Goal: Task Accomplishment & Management: Use online tool/utility

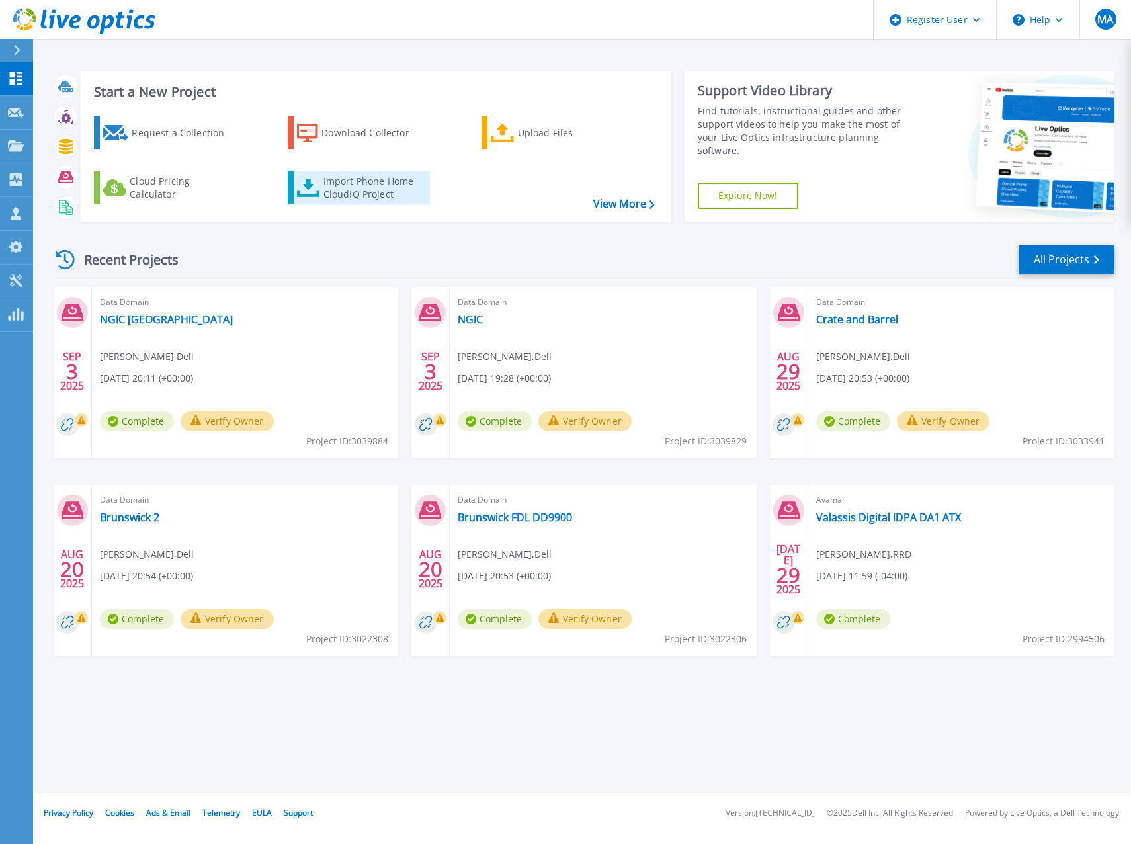
click at [369, 198] on div "Import Phone Home CloudIQ Project" at bounding box center [374, 188] width 103 height 26
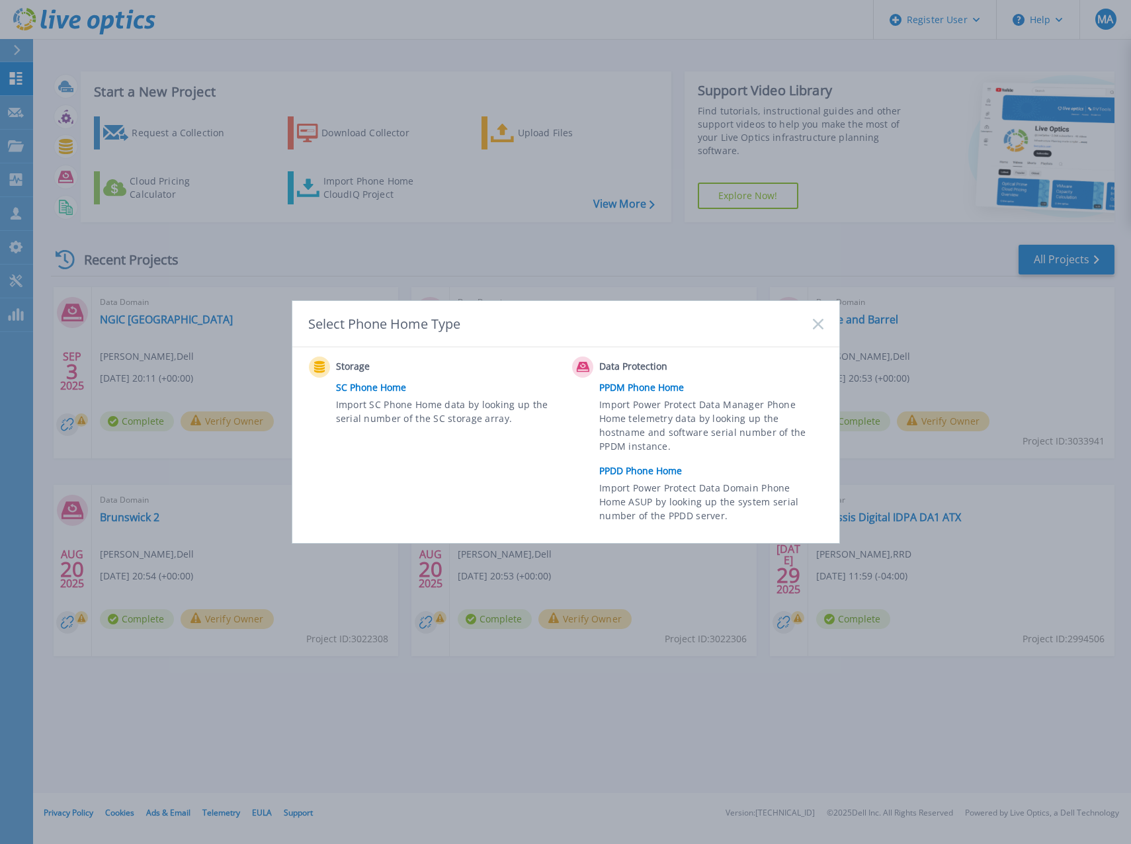
click at [627, 472] on link "PPDD Phone Home" at bounding box center [714, 471] width 230 height 20
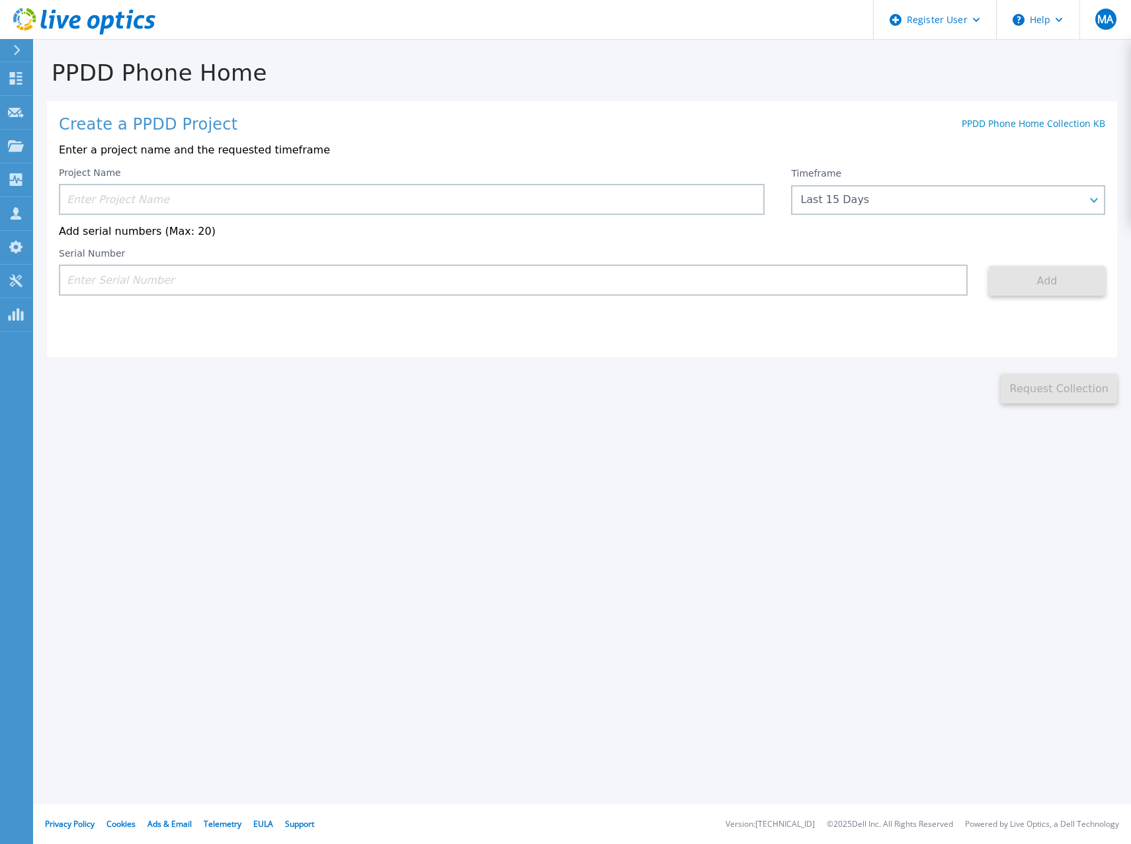
click at [198, 206] on input at bounding box center [412, 199] width 706 height 31
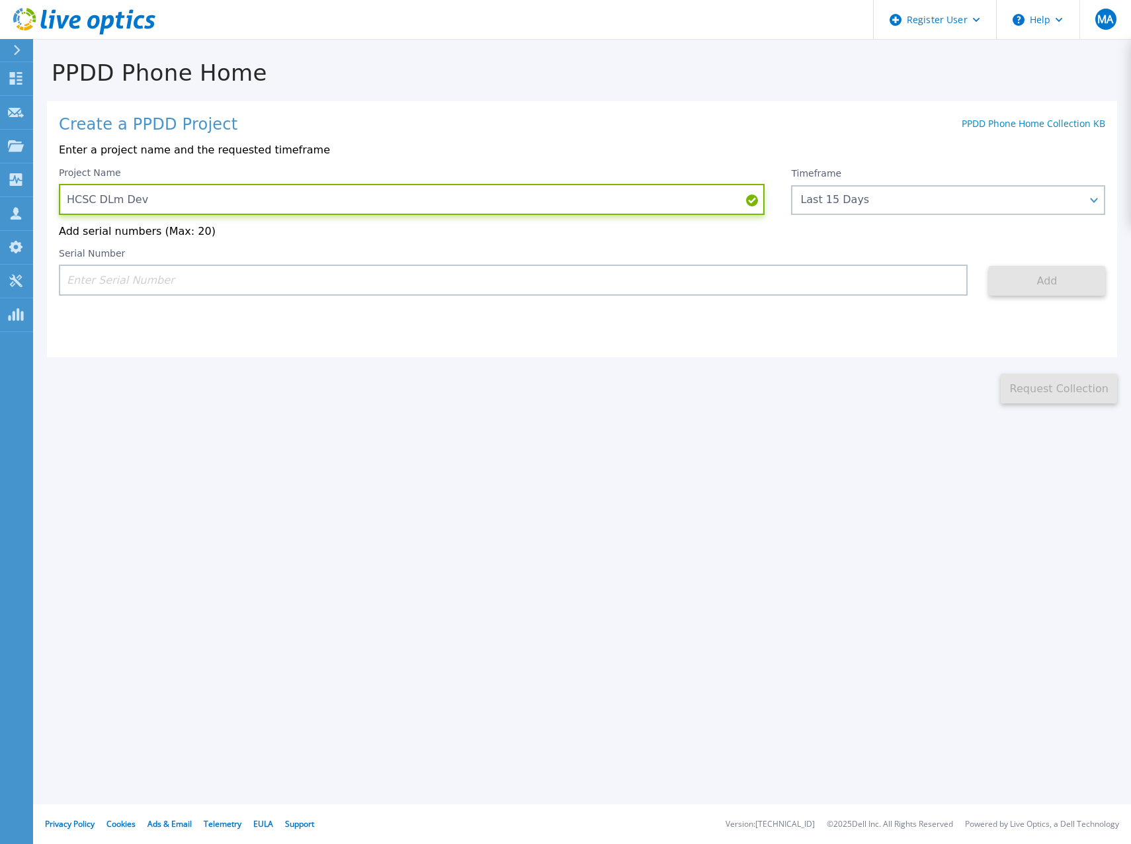
type input "HCSC DLm Dev"
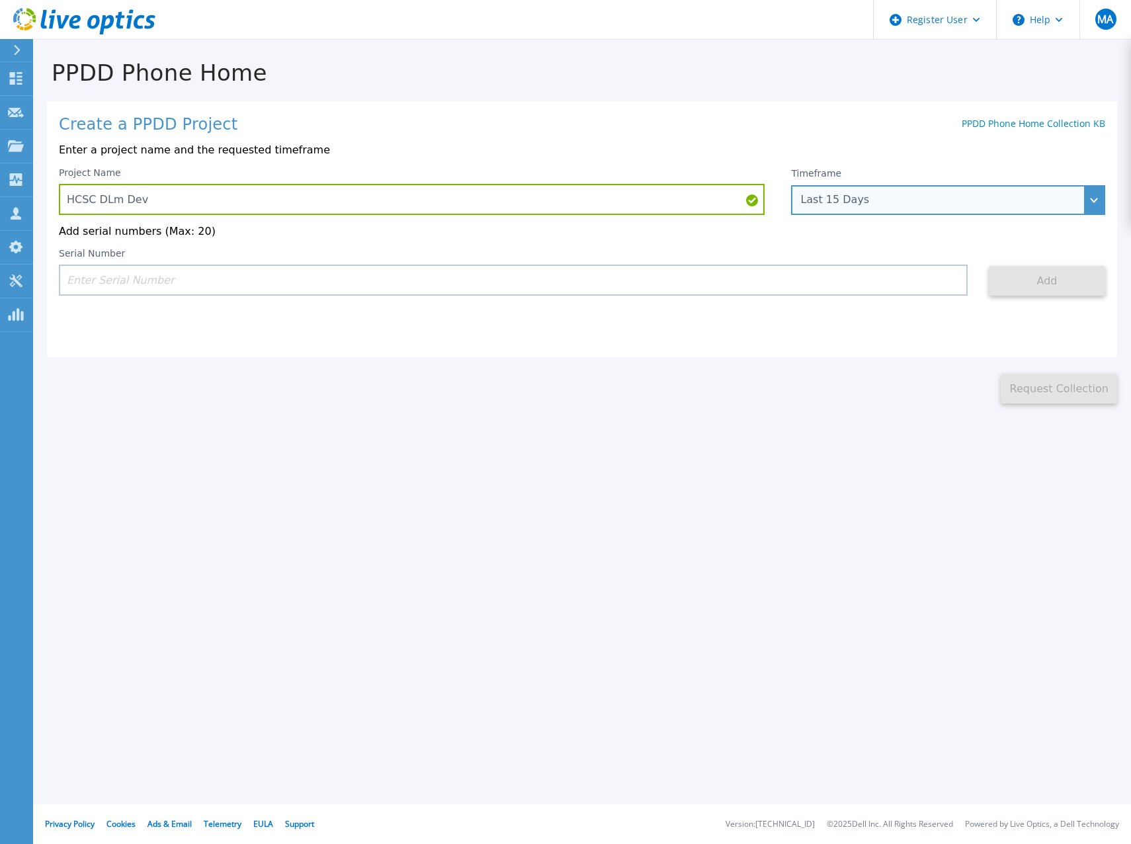
click at [859, 211] on div "Last 15 Days" at bounding box center [948, 200] width 314 height 30
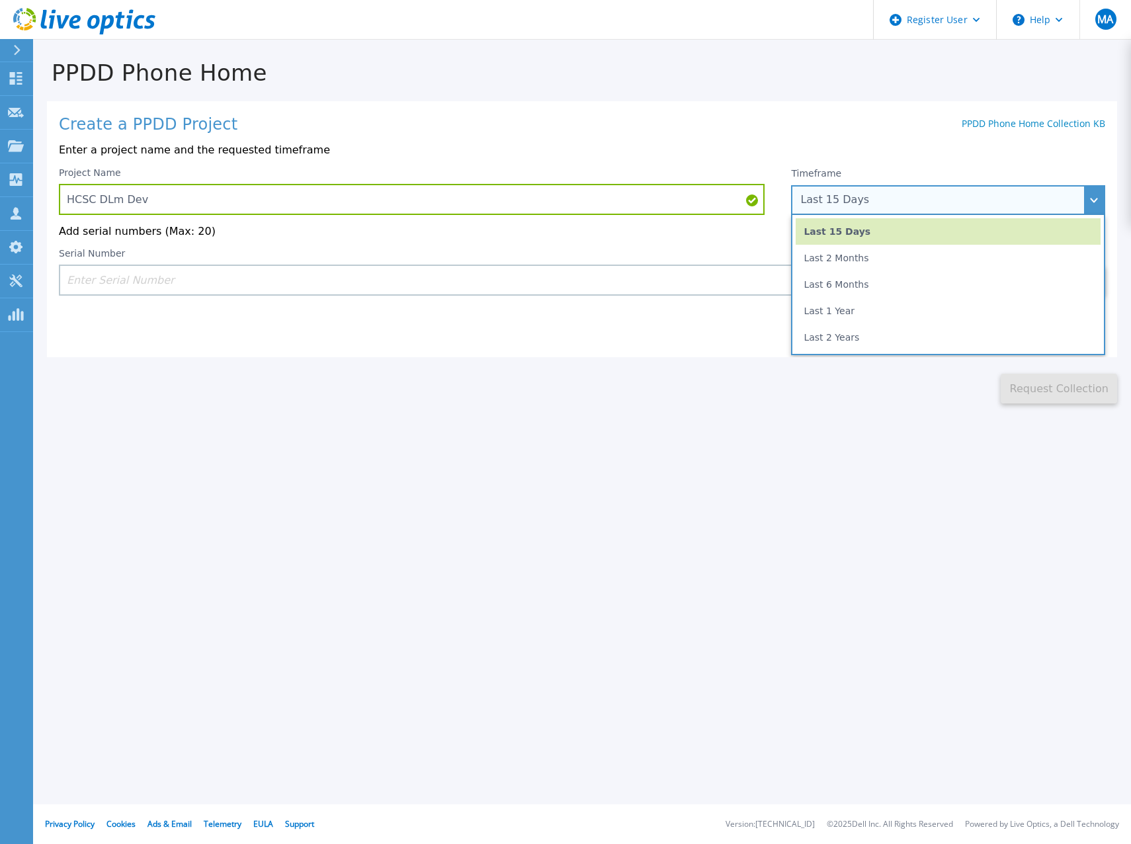
click at [868, 264] on li "Last 2 Months" at bounding box center [948, 258] width 305 height 26
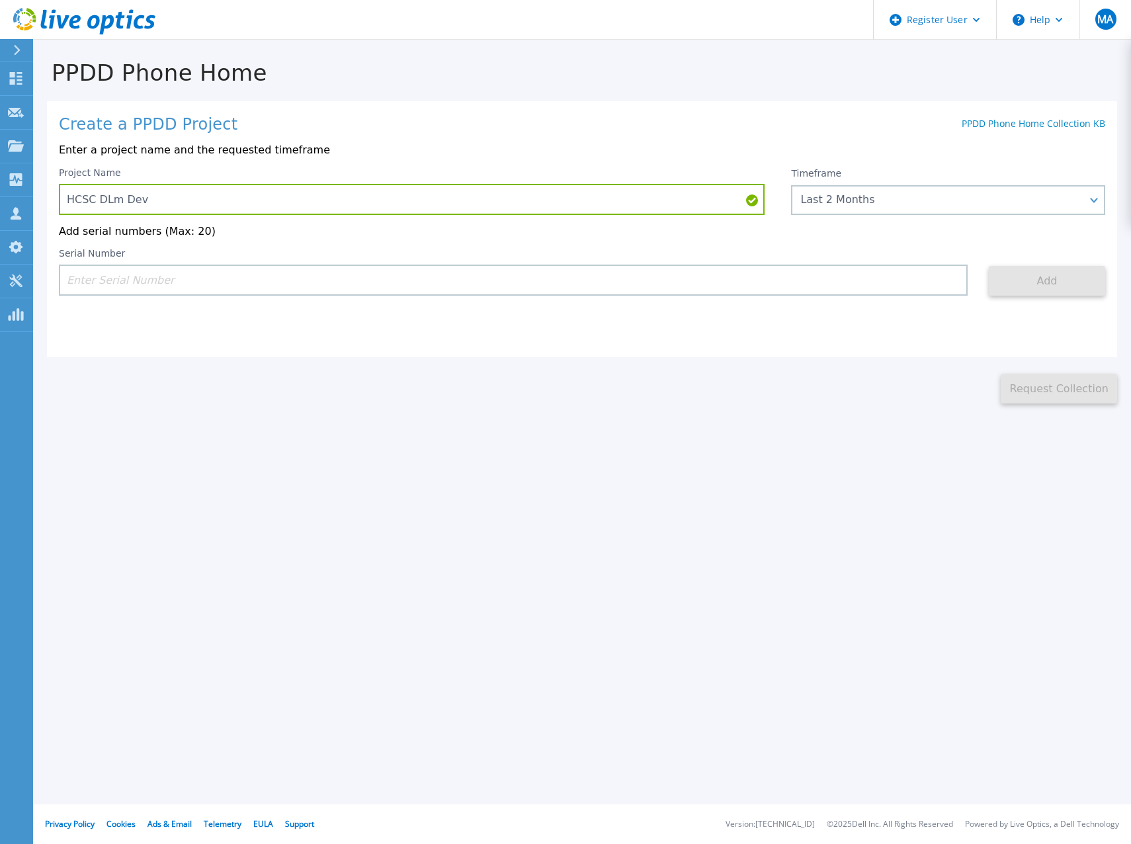
drag, startPoint x: 278, startPoint y: 280, endPoint x: 271, endPoint y: 281, distance: 7.3
click at [277, 280] on input at bounding box center [513, 280] width 909 height 31
click at [130, 267] on div "Serial Number" at bounding box center [513, 272] width 909 height 48
click at [122, 277] on input at bounding box center [513, 280] width 909 height 31
paste input "C:\Users\aguil"
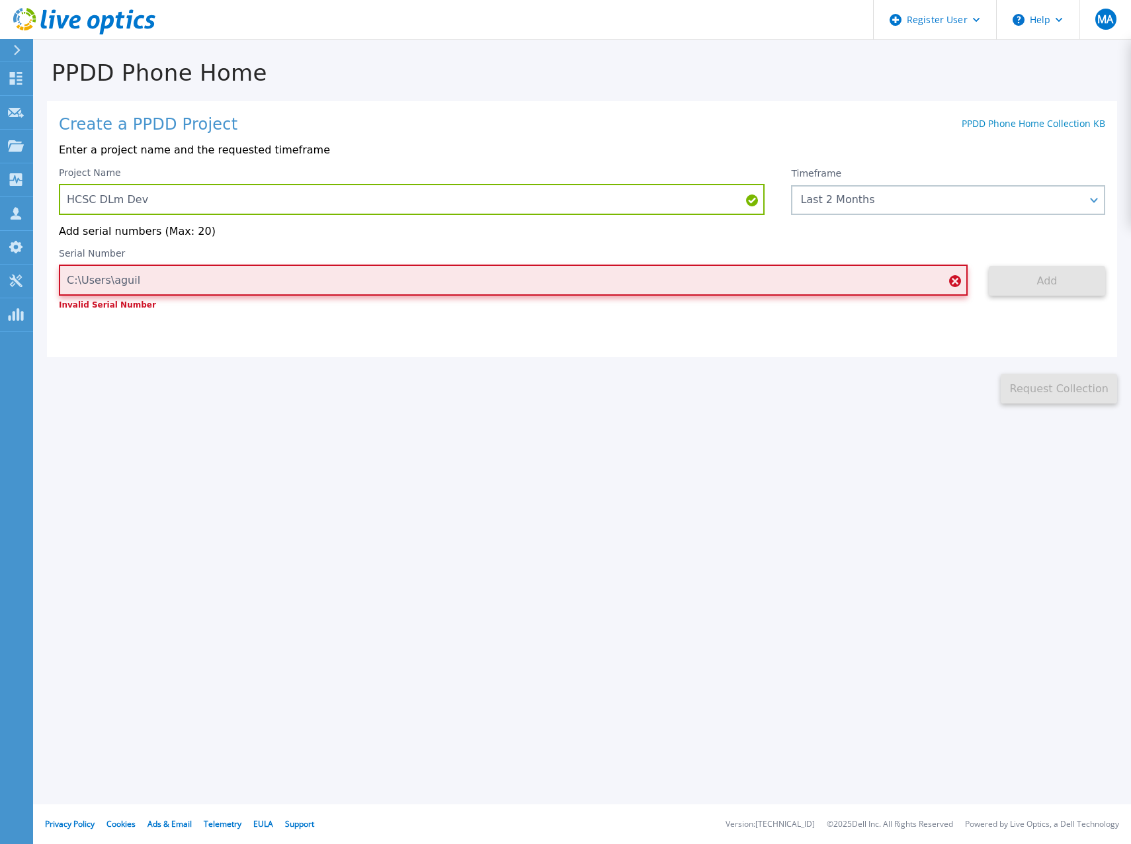
click at [954, 290] on input "C:\Users\aguil" at bounding box center [513, 280] width 909 height 31
click at [956, 283] on icon at bounding box center [955, 281] width 12 height 12
click at [943, 287] on input "C:\Users\aguil" at bounding box center [513, 280] width 909 height 31
click at [186, 286] on input "C:\Users\aguil" at bounding box center [513, 280] width 909 height 31
type input "C"
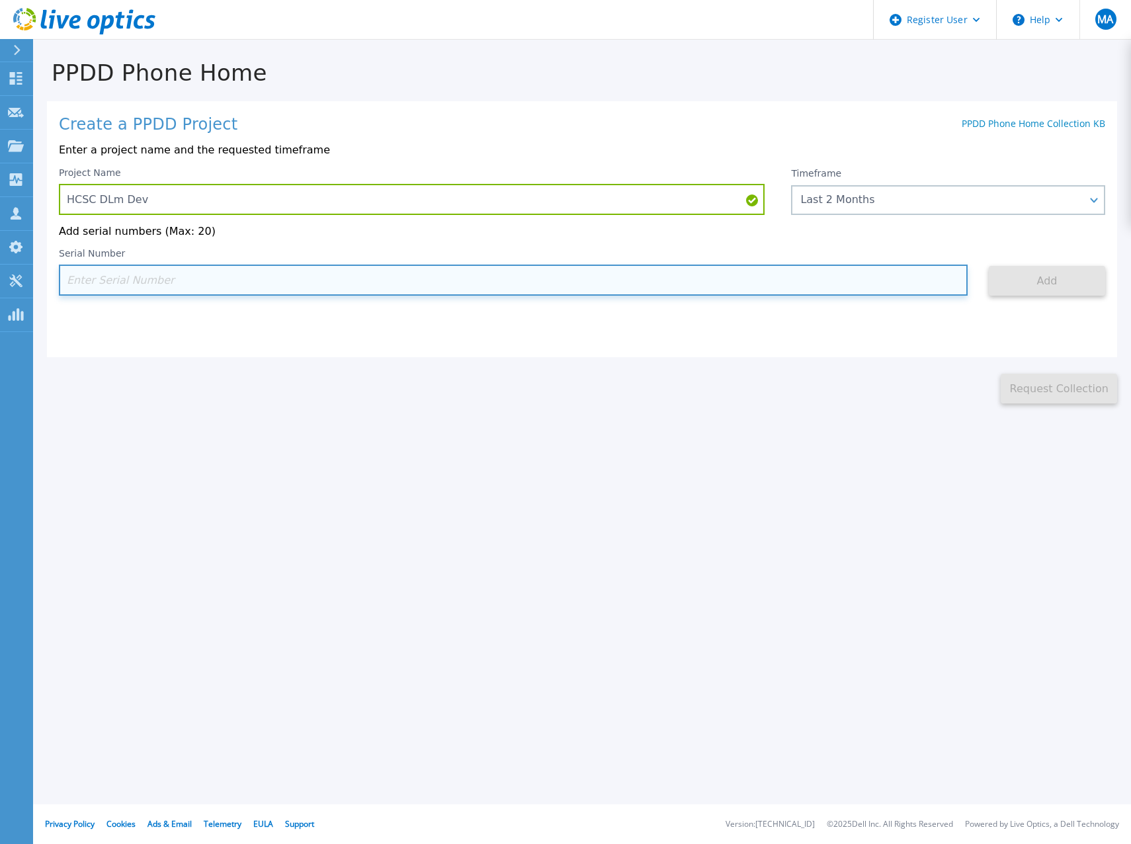
click at [140, 273] on input at bounding box center [513, 280] width 909 height 31
paste input "APM00203400031"
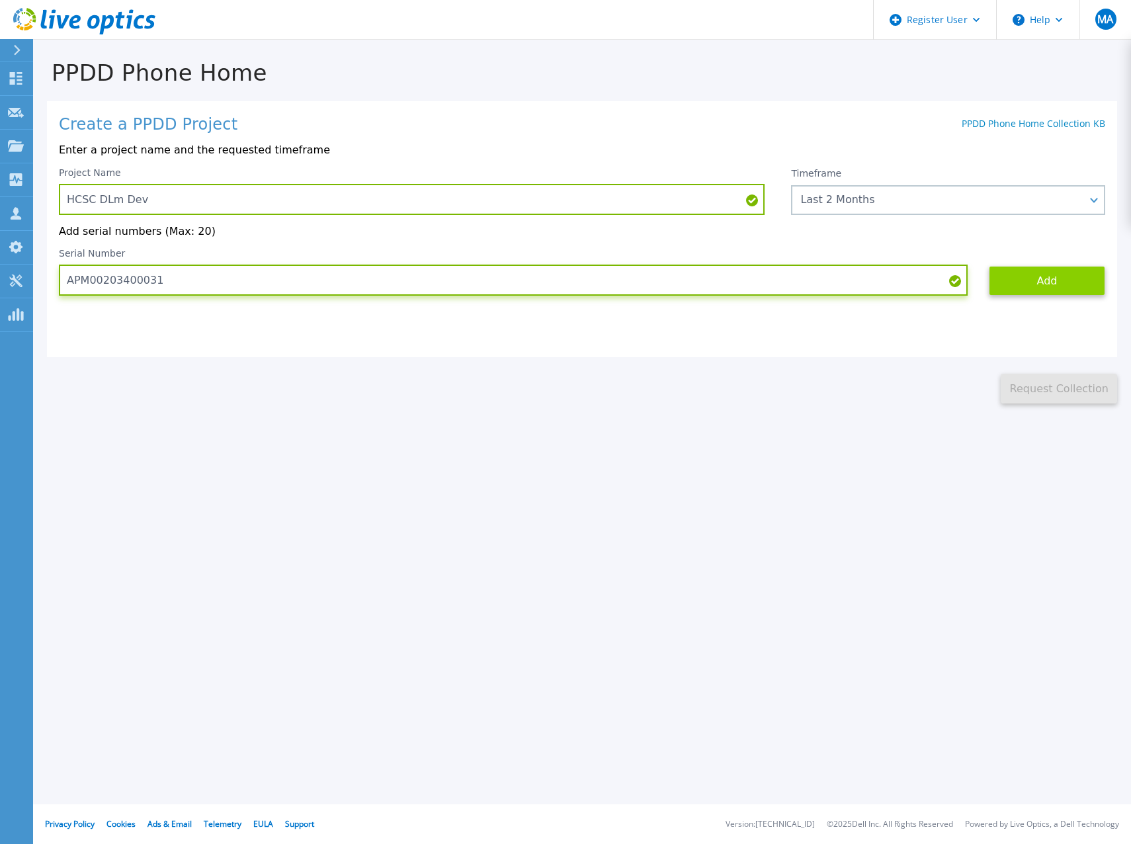
type input "APM00203400031"
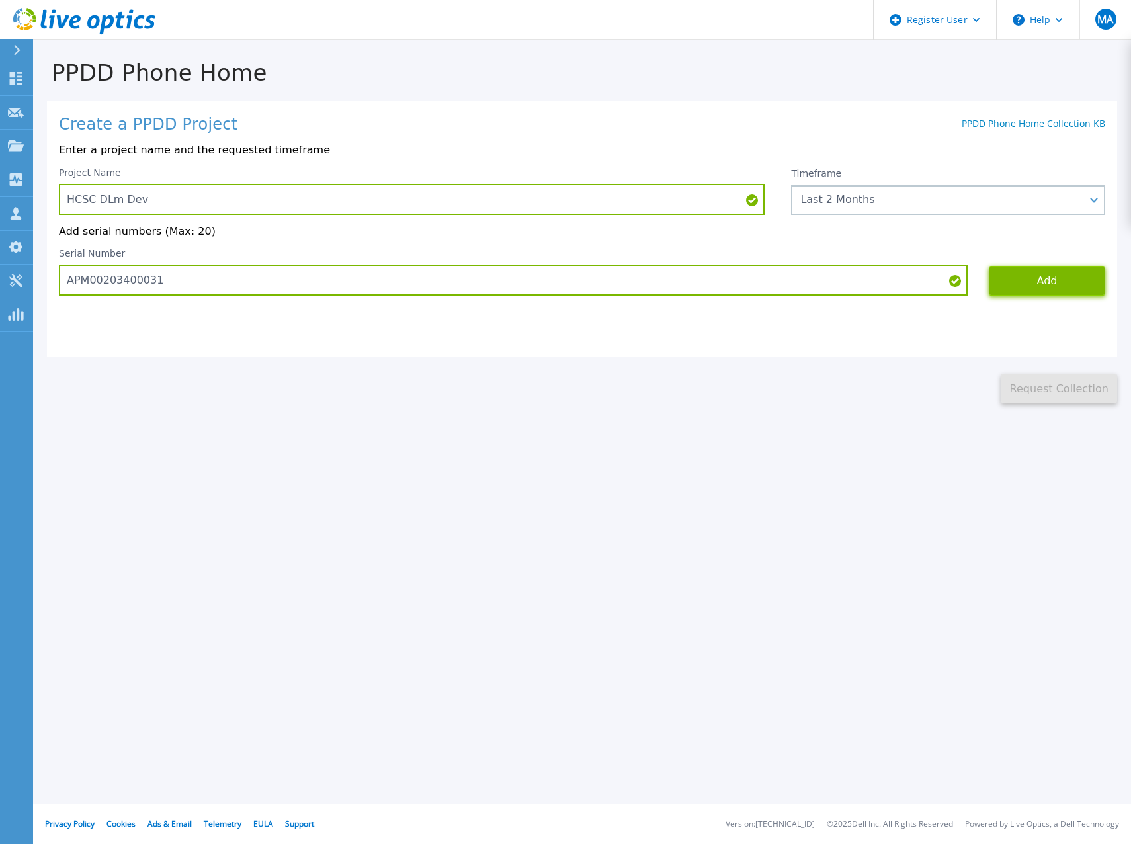
click at [1065, 292] on button "Add" at bounding box center [1047, 281] width 116 height 30
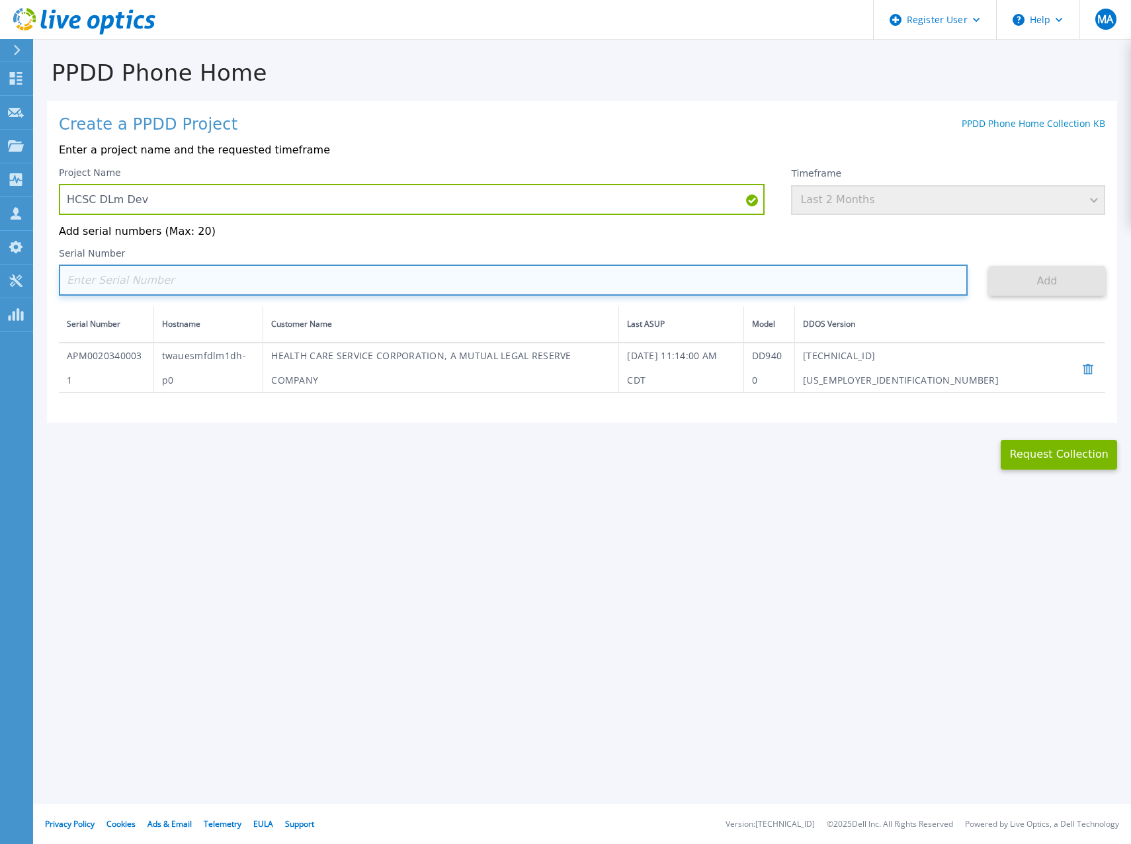
click at [126, 277] on input at bounding box center [513, 280] width 909 height 31
paste input "APM00203400033"
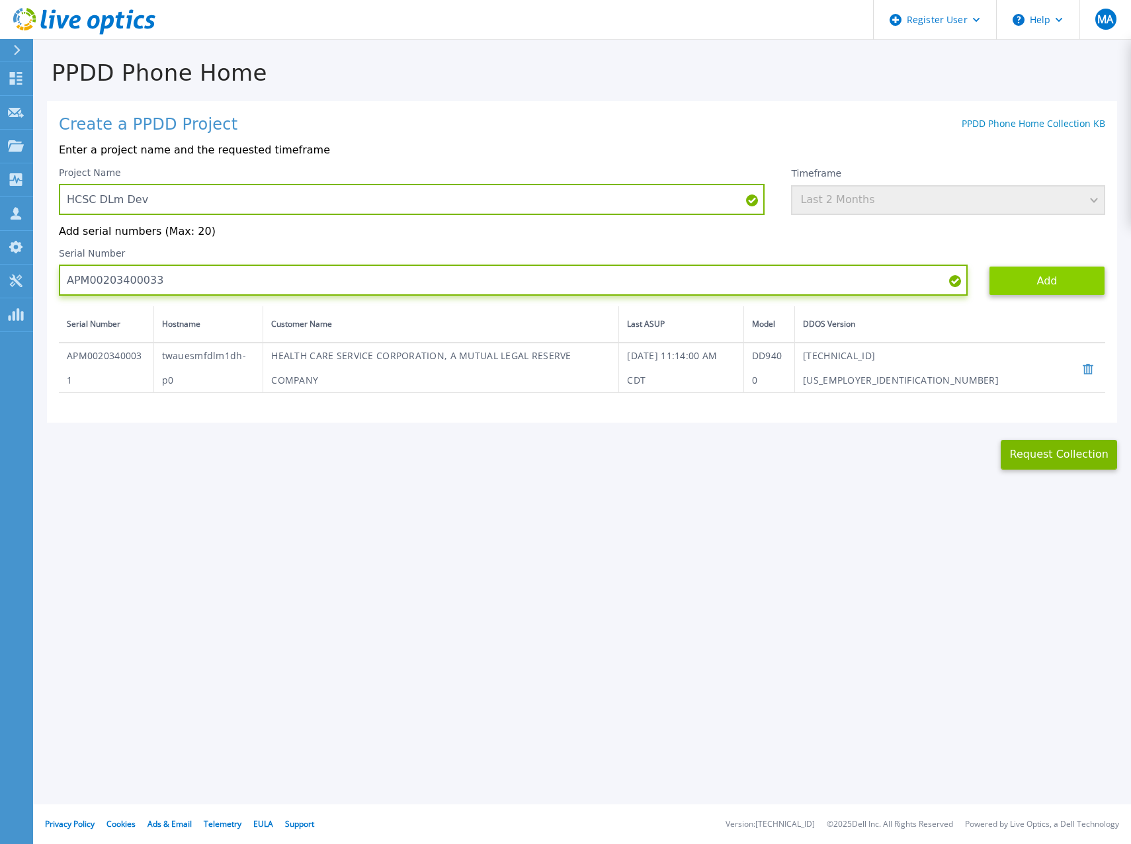
type input "APM00203400033"
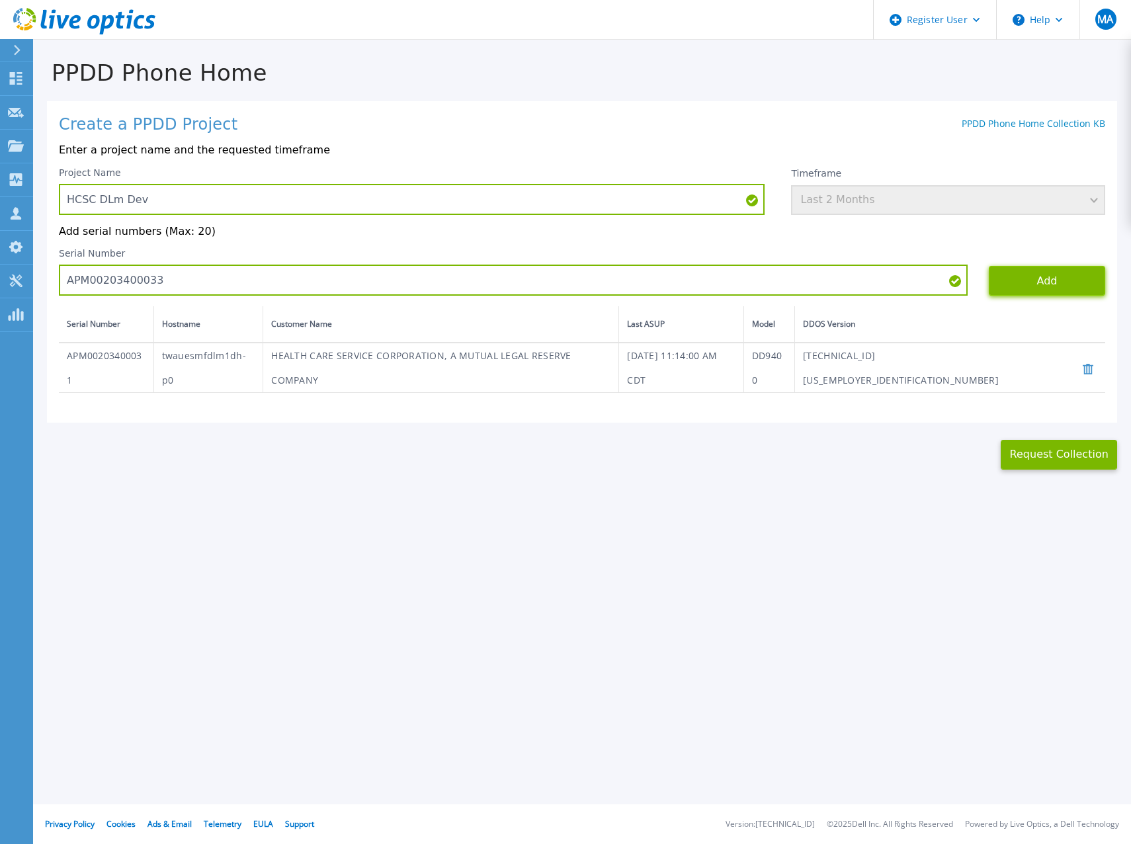
click at [1056, 281] on button "Add" at bounding box center [1047, 281] width 116 height 30
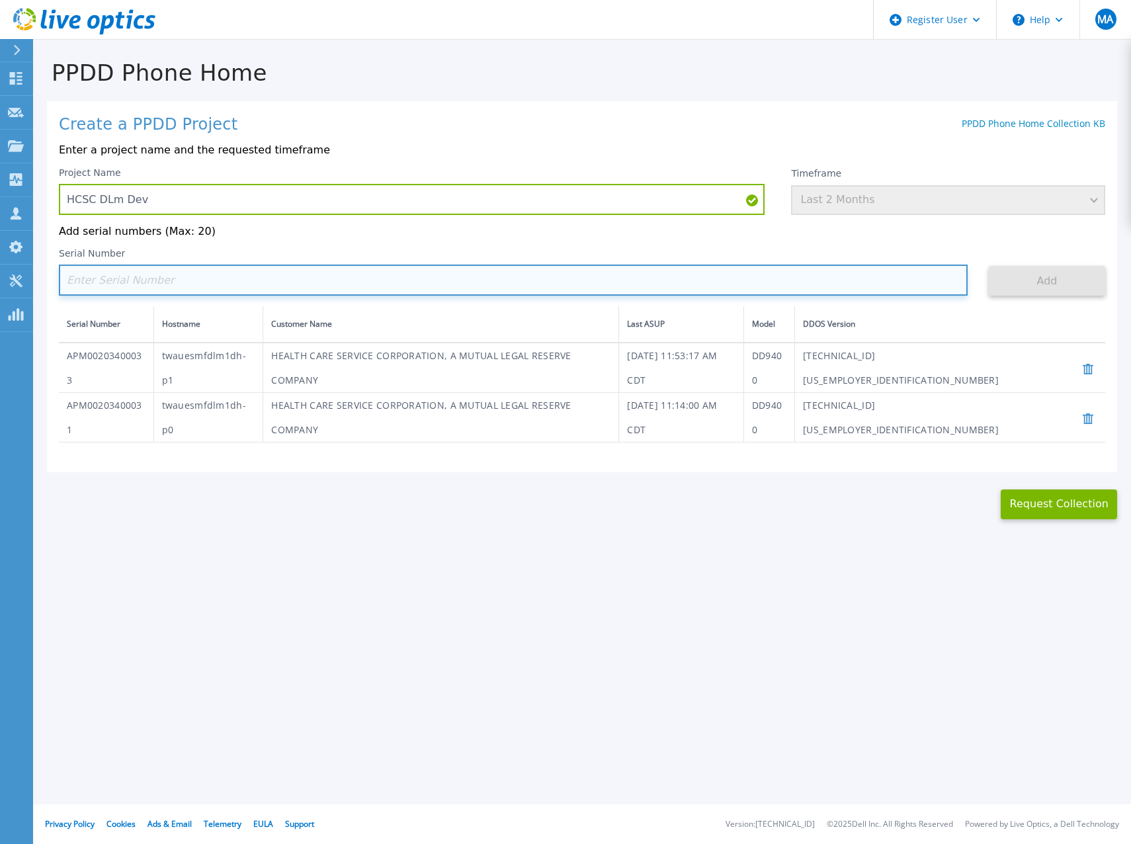
click at [134, 280] on input at bounding box center [513, 280] width 909 height 31
paste input "APM00203400035"
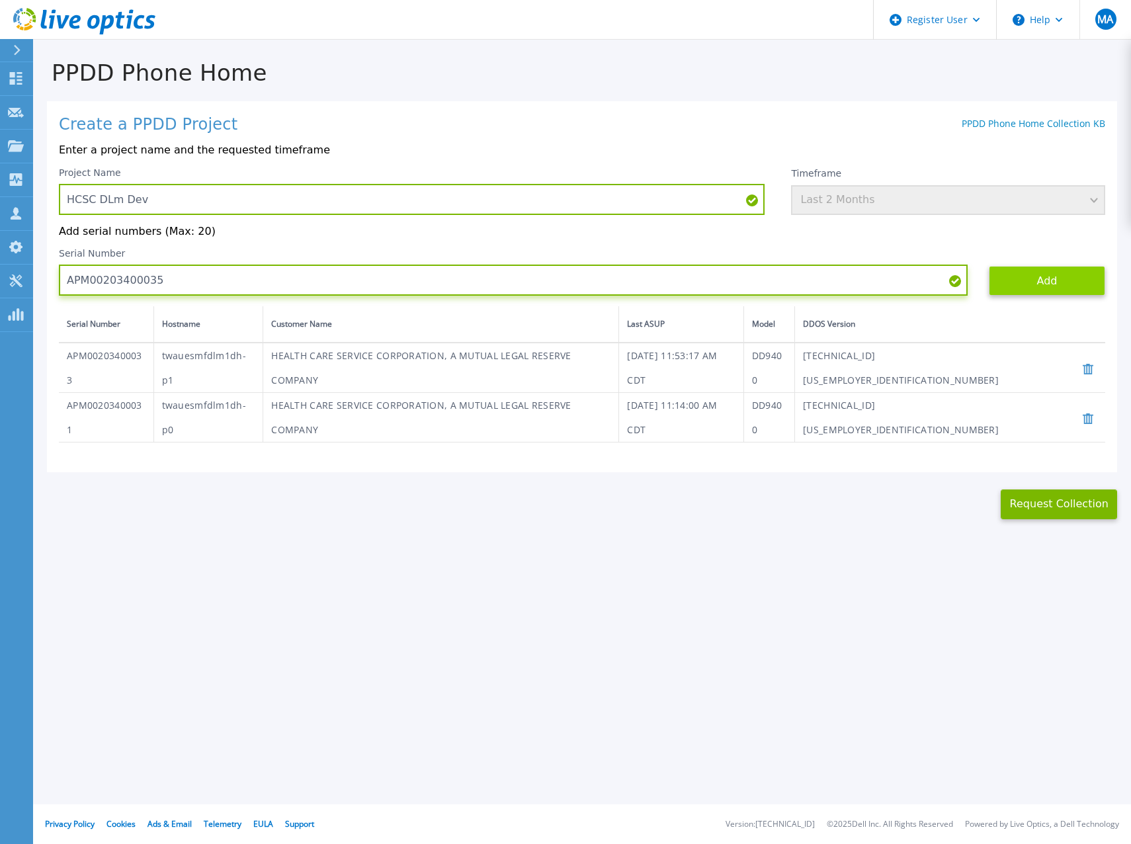
type input "APM00203400035"
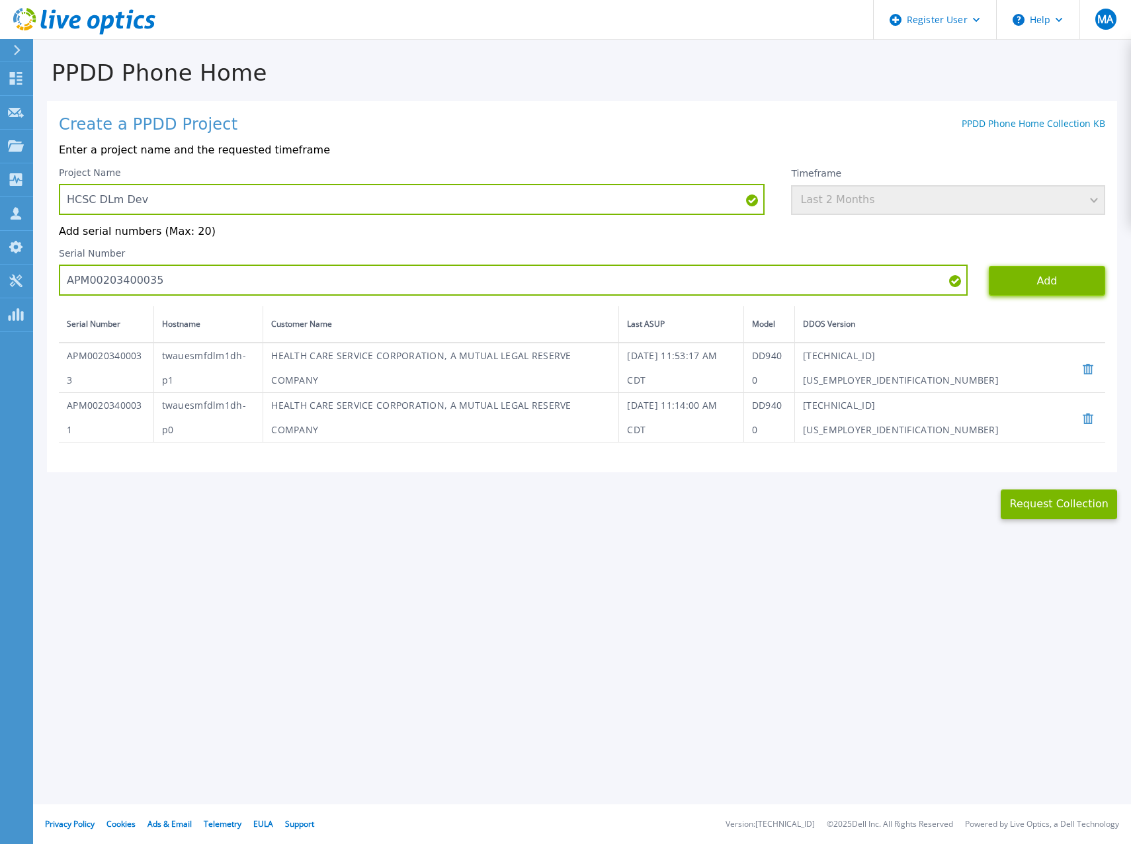
click at [1062, 278] on button "Add" at bounding box center [1047, 281] width 116 height 30
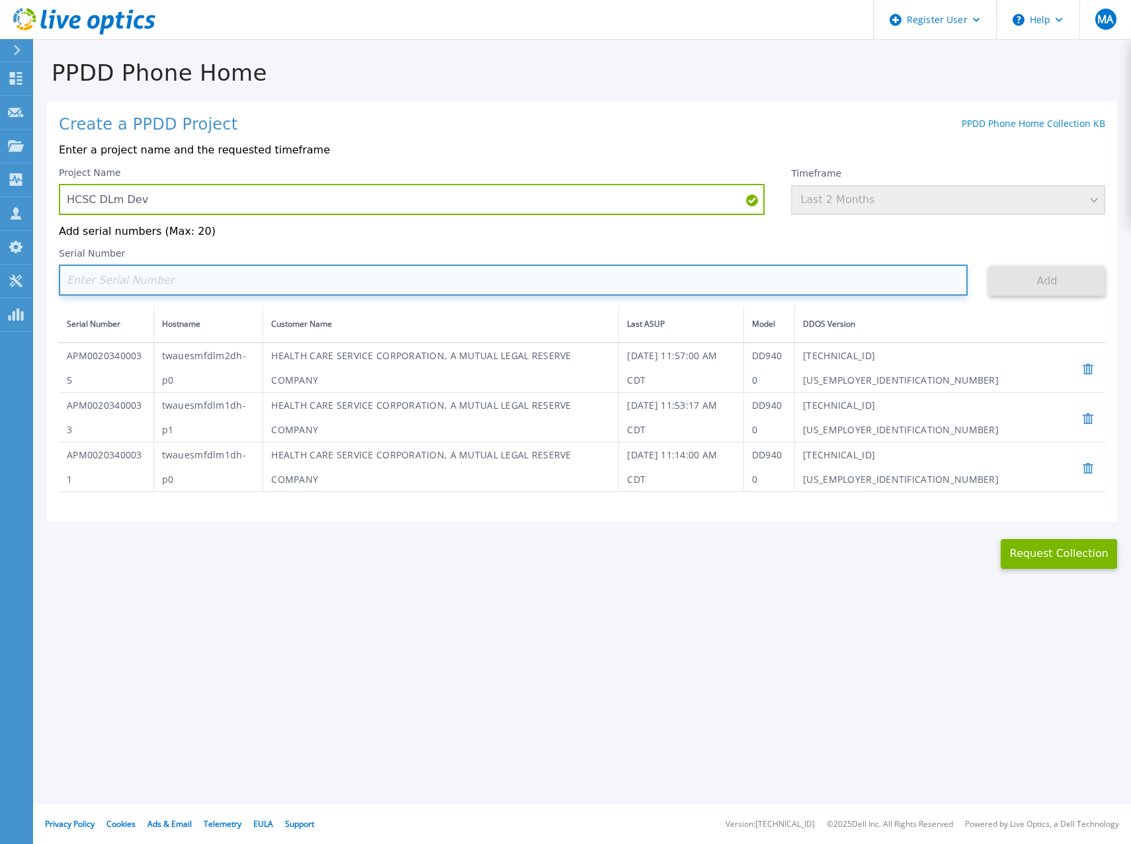
click at [128, 281] on input at bounding box center [513, 280] width 909 height 31
paste input "APM00203400037"
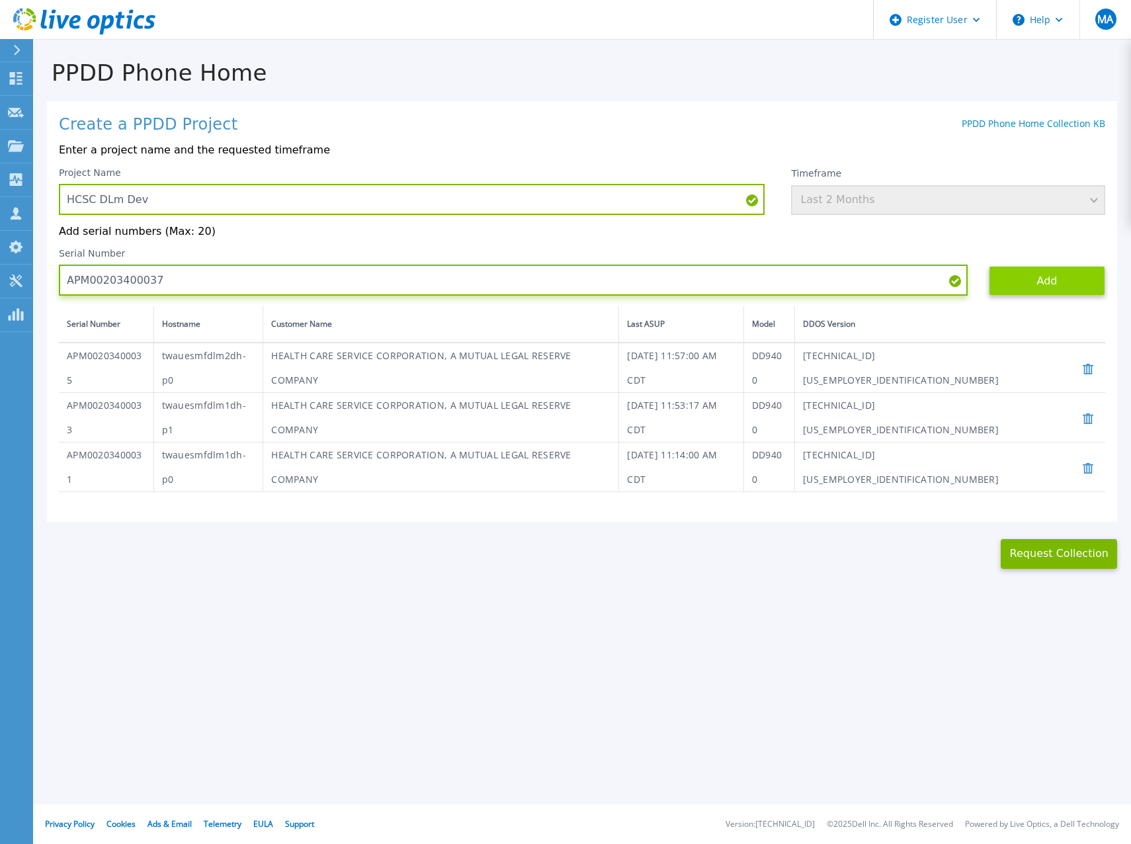
type input "APM00203400037"
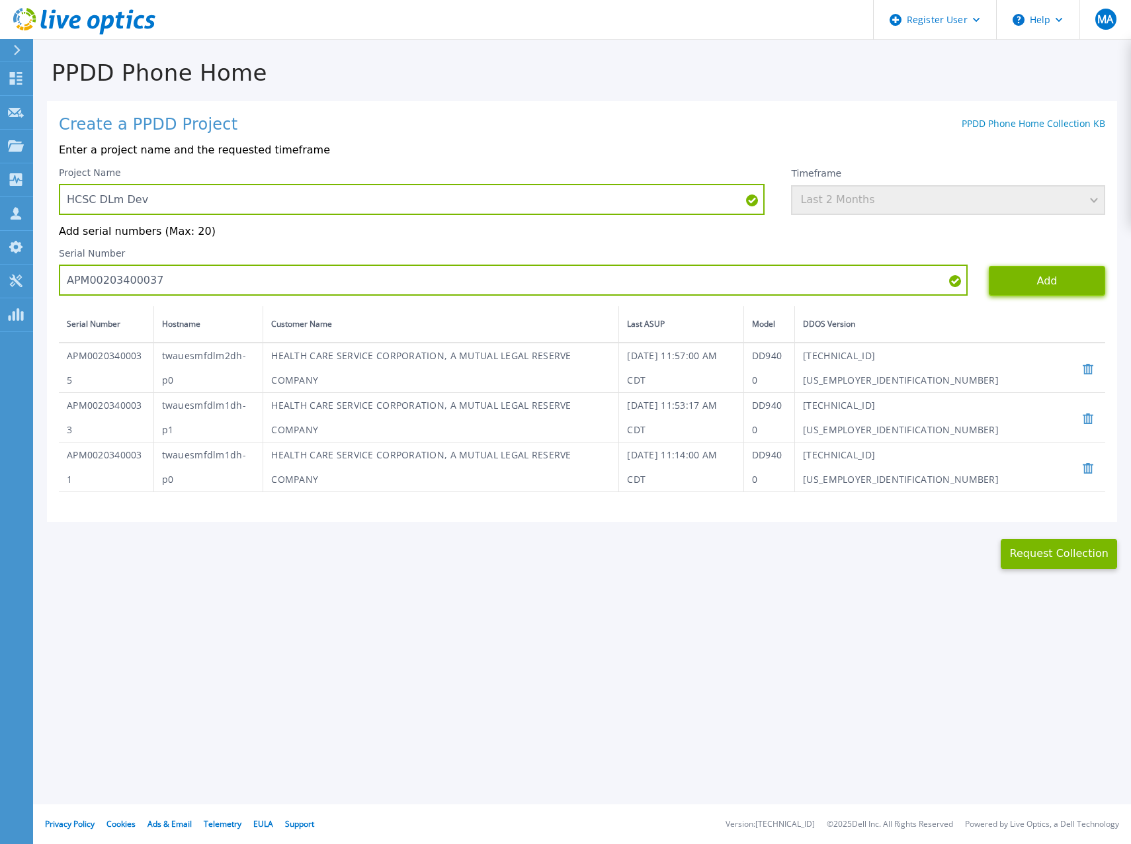
click at [1044, 275] on button "Add" at bounding box center [1047, 281] width 116 height 30
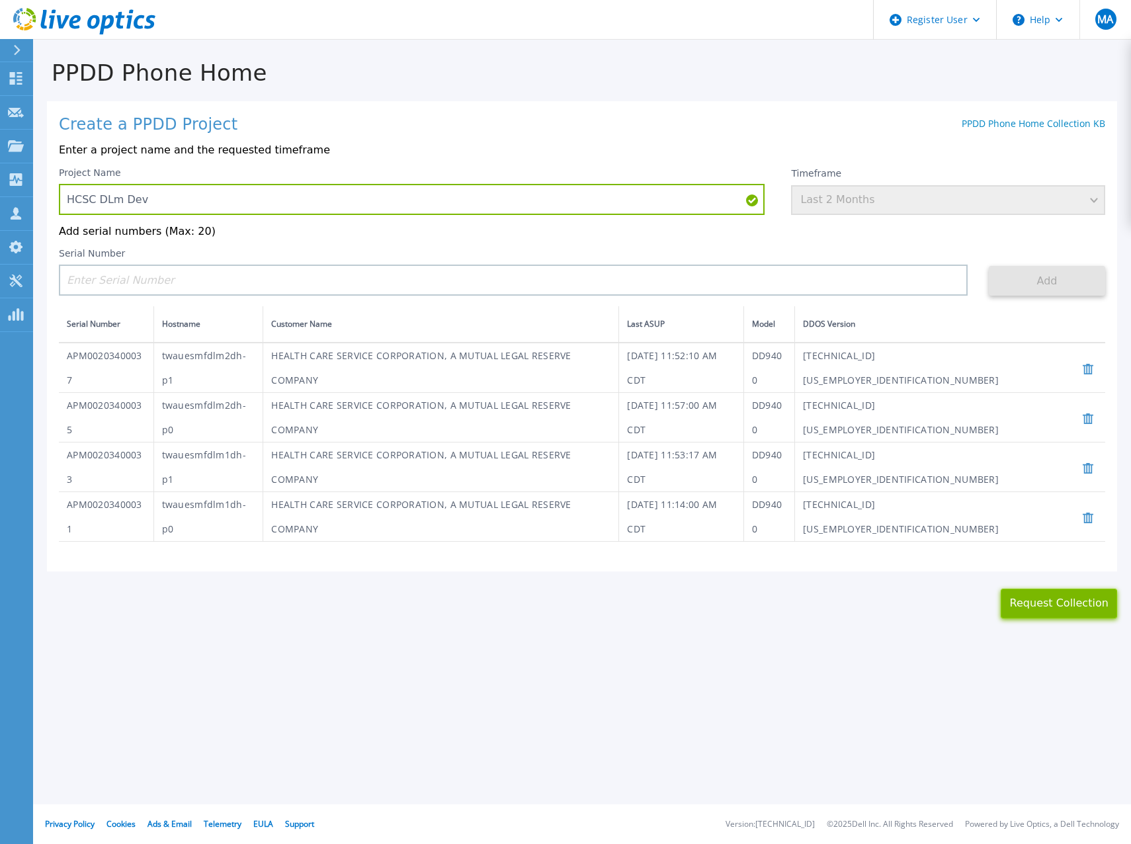
click at [1074, 589] on button "Request Collection" at bounding box center [1059, 604] width 116 height 30
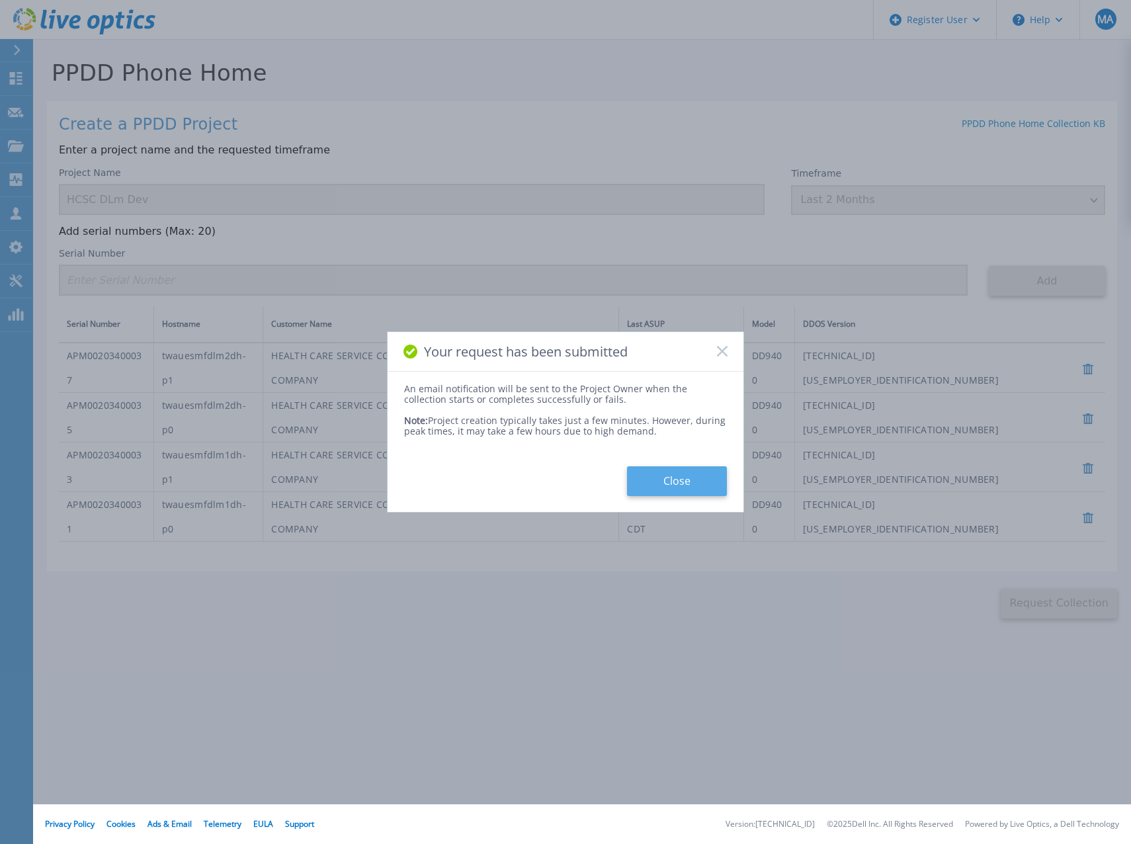
click at [691, 487] on button "Close" at bounding box center [677, 481] width 100 height 30
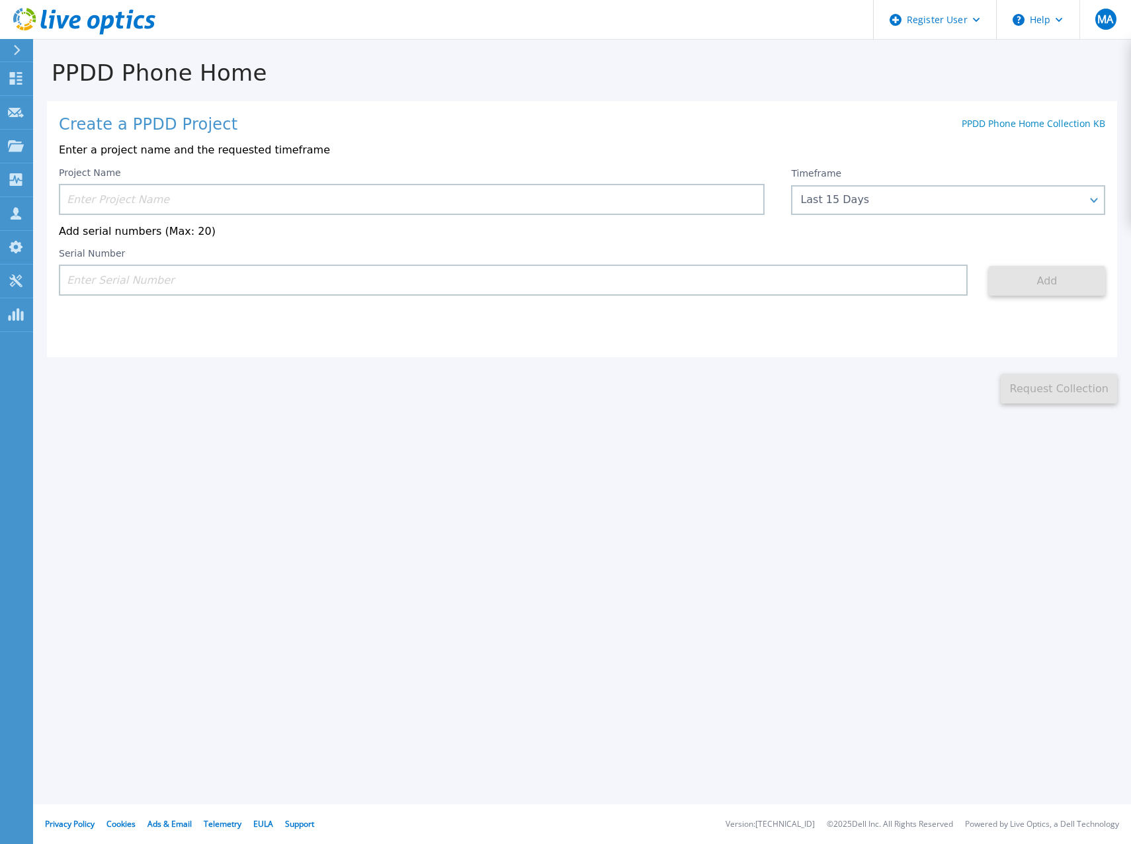
click at [95, 18] on icon at bounding box center [93, 22] width 13 height 14
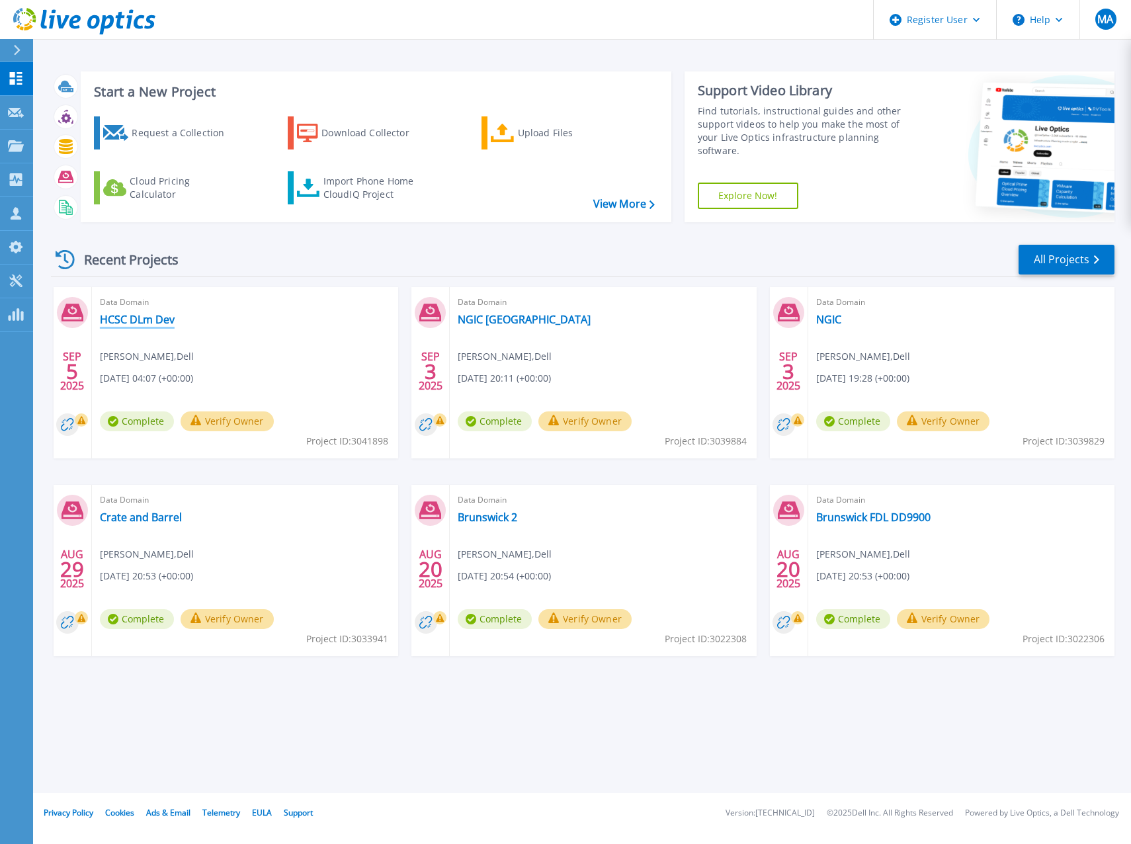
click at [156, 325] on link "HCSC DLm Dev" at bounding box center [137, 319] width 75 height 13
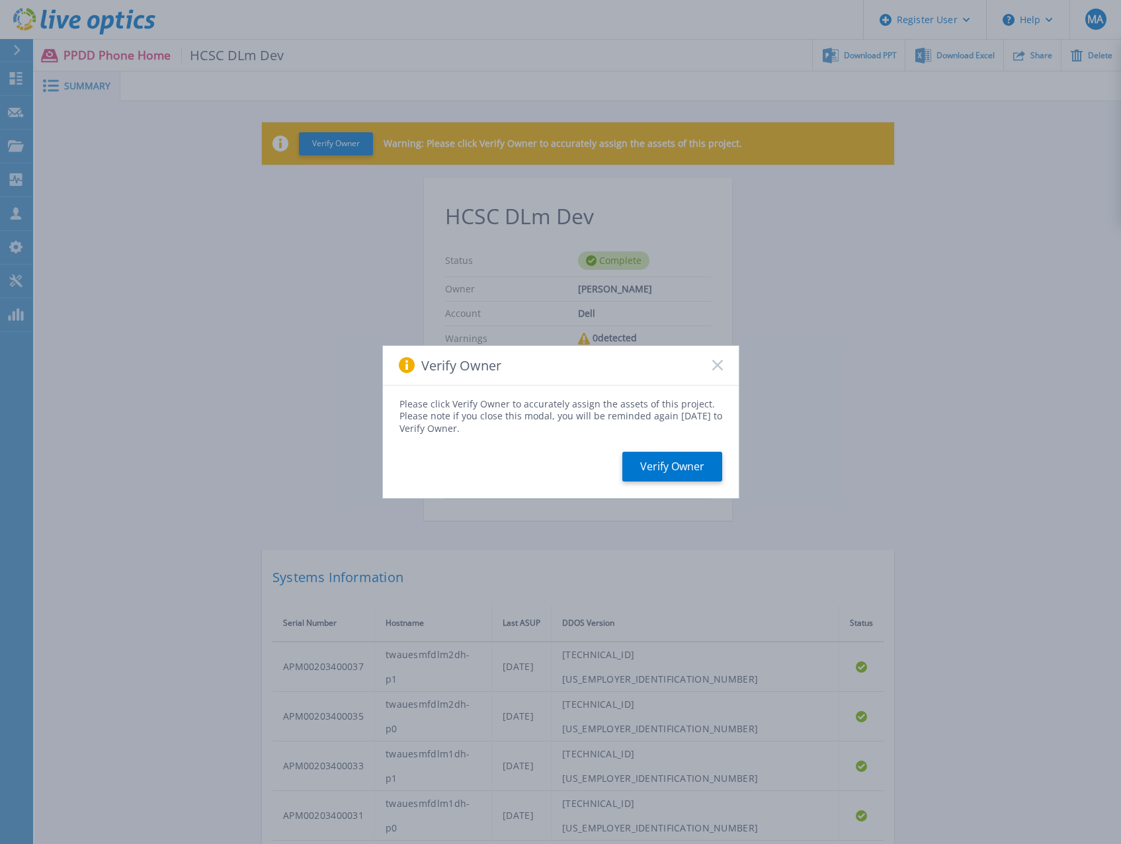
click at [728, 363] on div "Verify Owner" at bounding box center [561, 366] width 356 height 40
click at [723, 368] on div "Verify Owner" at bounding box center [561, 366] width 356 height 40
click at [719, 368] on icon at bounding box center [717, 365] width 11 height 11
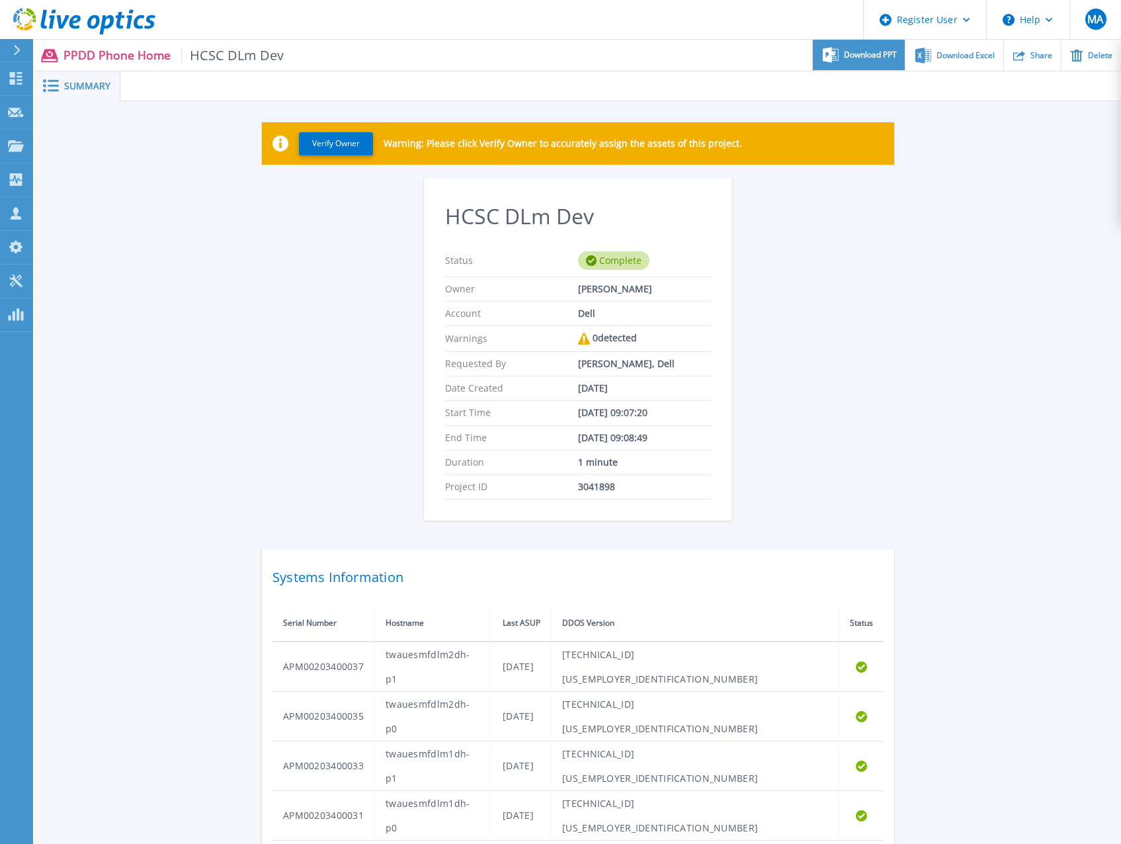
click at [870, 58] on span "Download PPT" at bounding box center [870, 55] width 53 height 8
click at [972, 326] on div "Verify Owner Warning: Please click Verify Owner to accurately assign the assets…" at bounding box center [578, 486] width 1086 height 770
click at [60, 19] on icon at bounding box center [63, 21] width 13 height 13
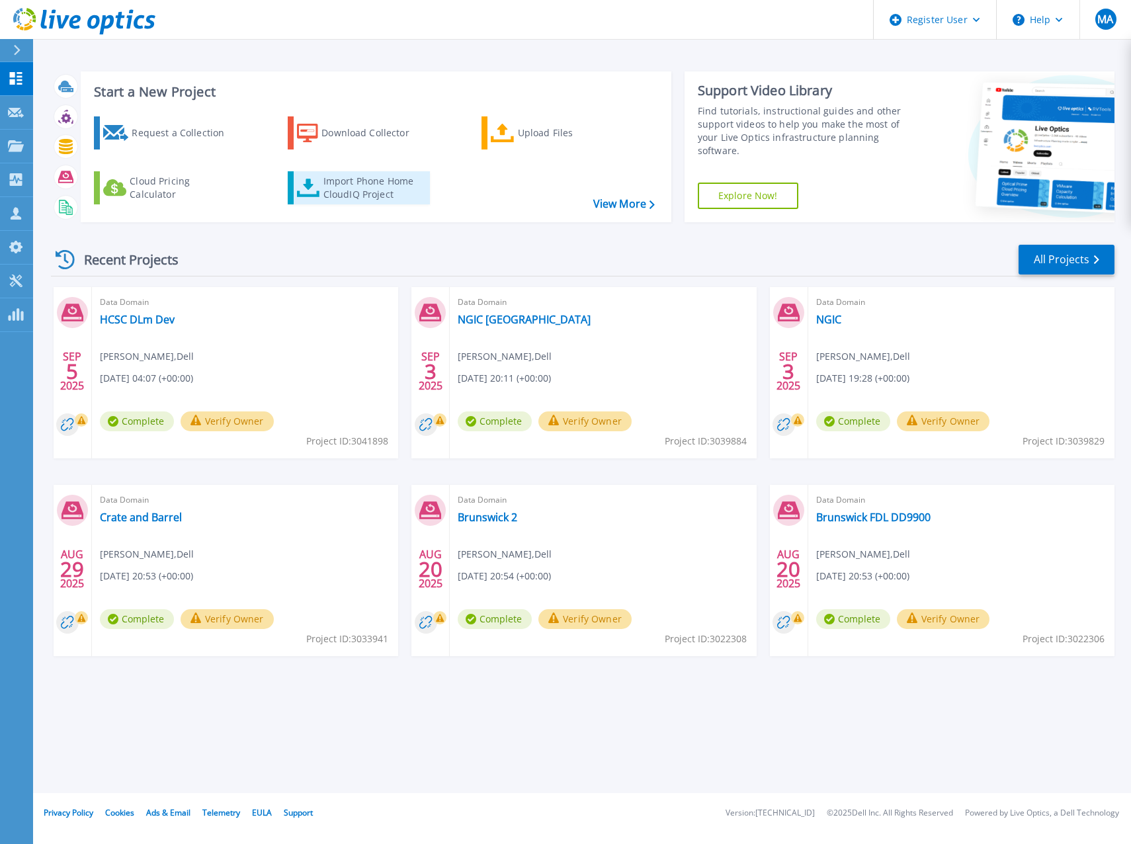
click at [349, 185] on div "Import Phone Home CloudIQ Project" at bounding box center [374, 188] width 103 height 26
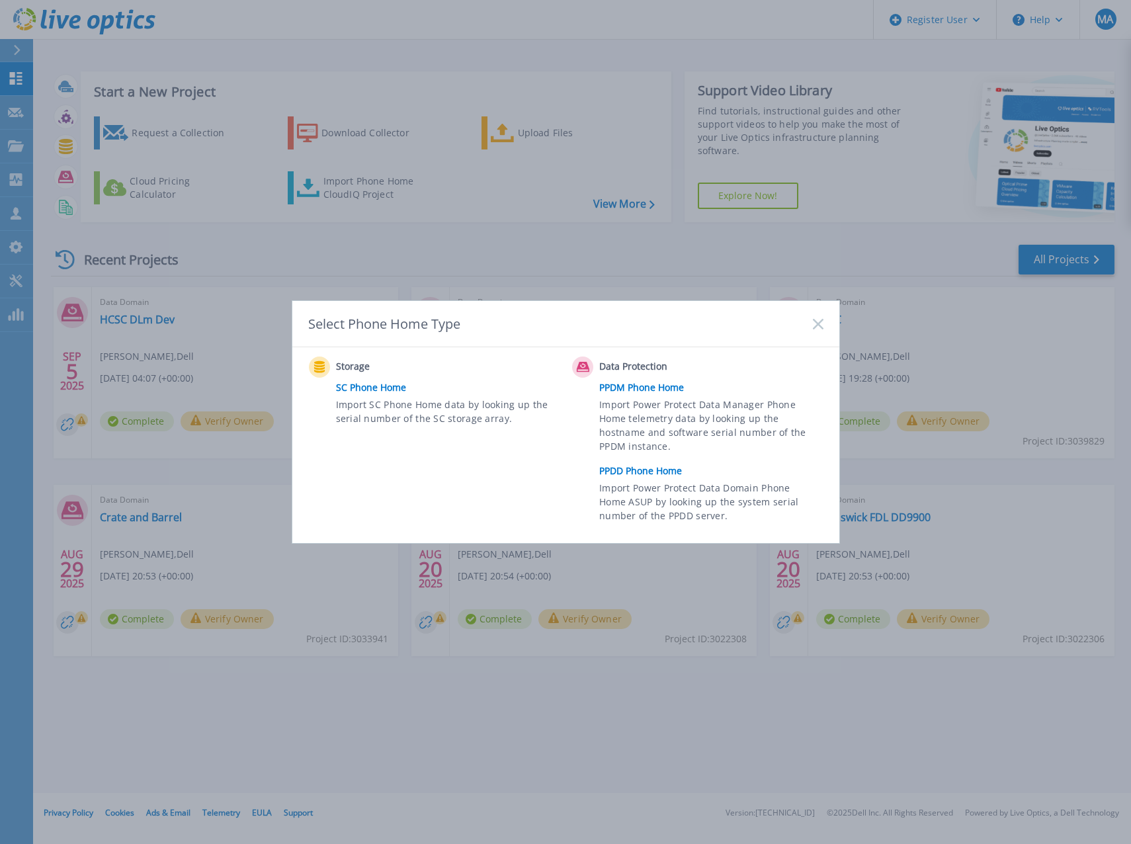
click at [647, 468] on link "PPDD Phone Home" at bounding box center [714, 471] width 230 height 20
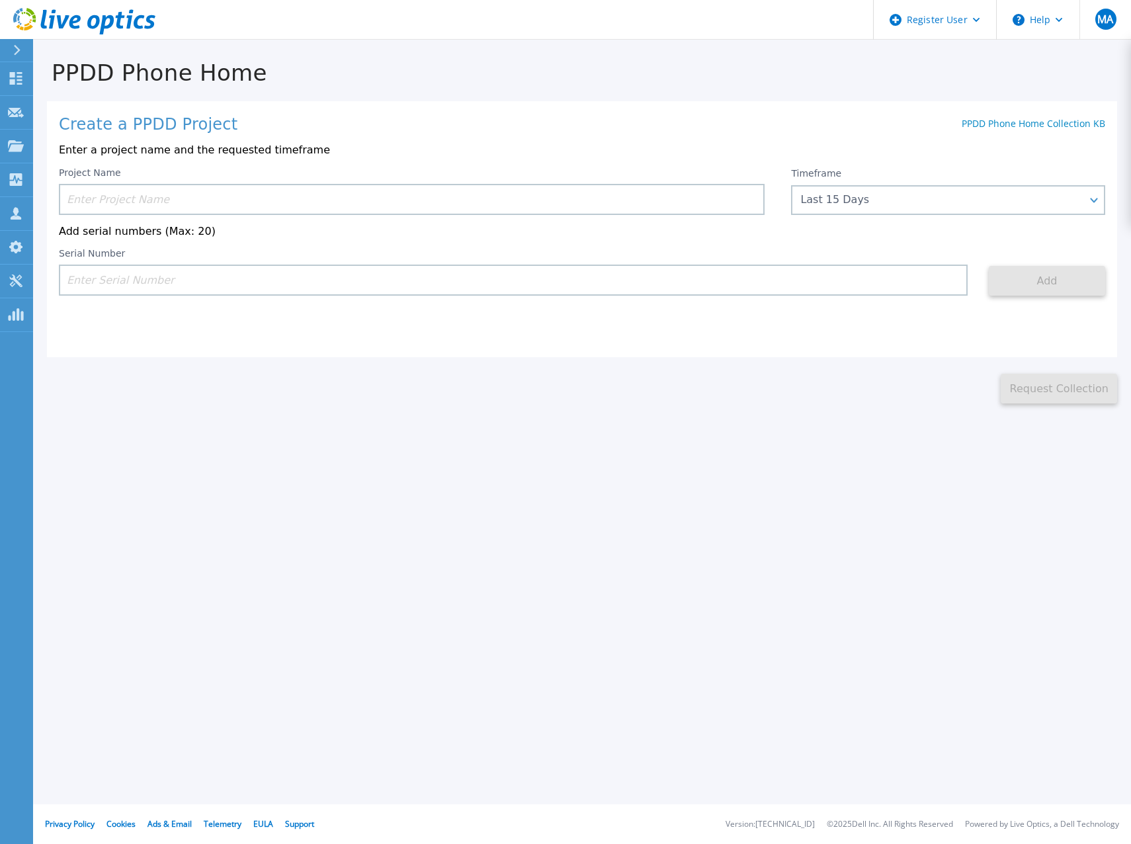
click at [177, 198] on input at bounding box center [412, 199] width 706 height 31
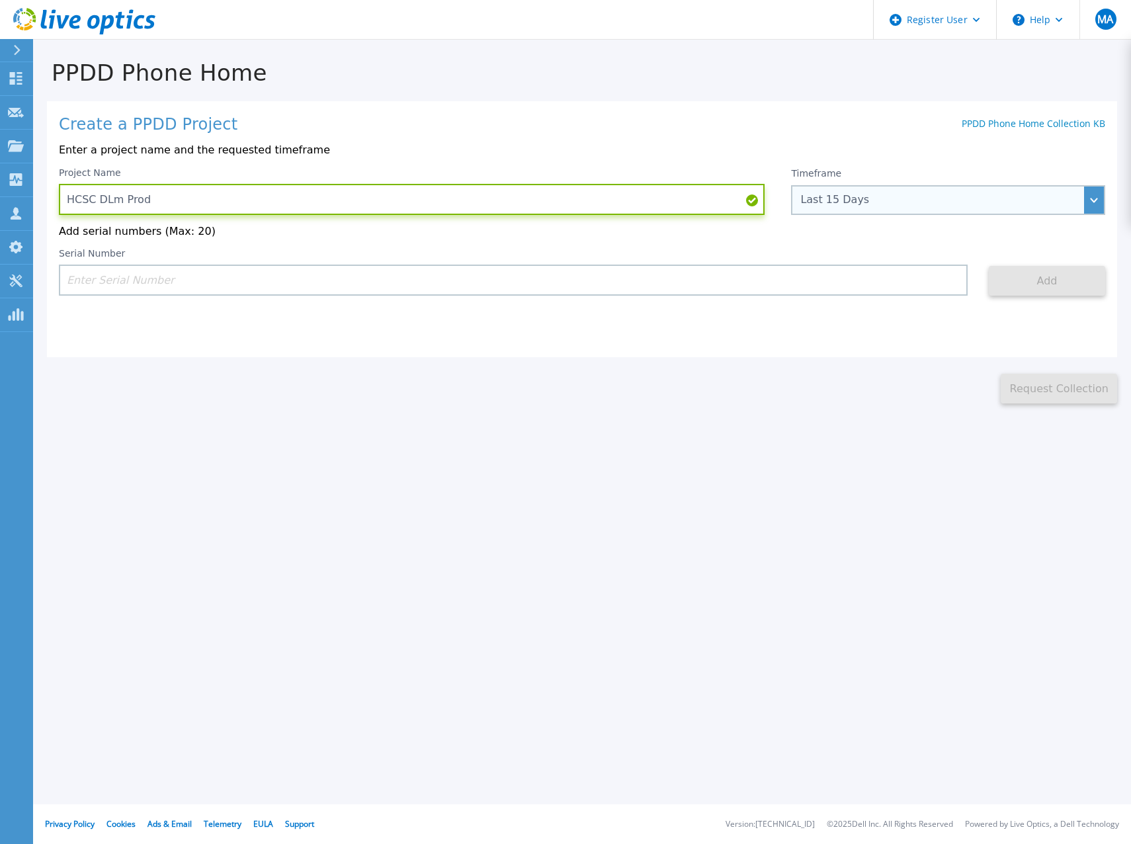
type input "HCSC DLm Prod"
click at [863, 205] on div "Last 15 Days" at bounding box center [940, 200] width 281 height 12
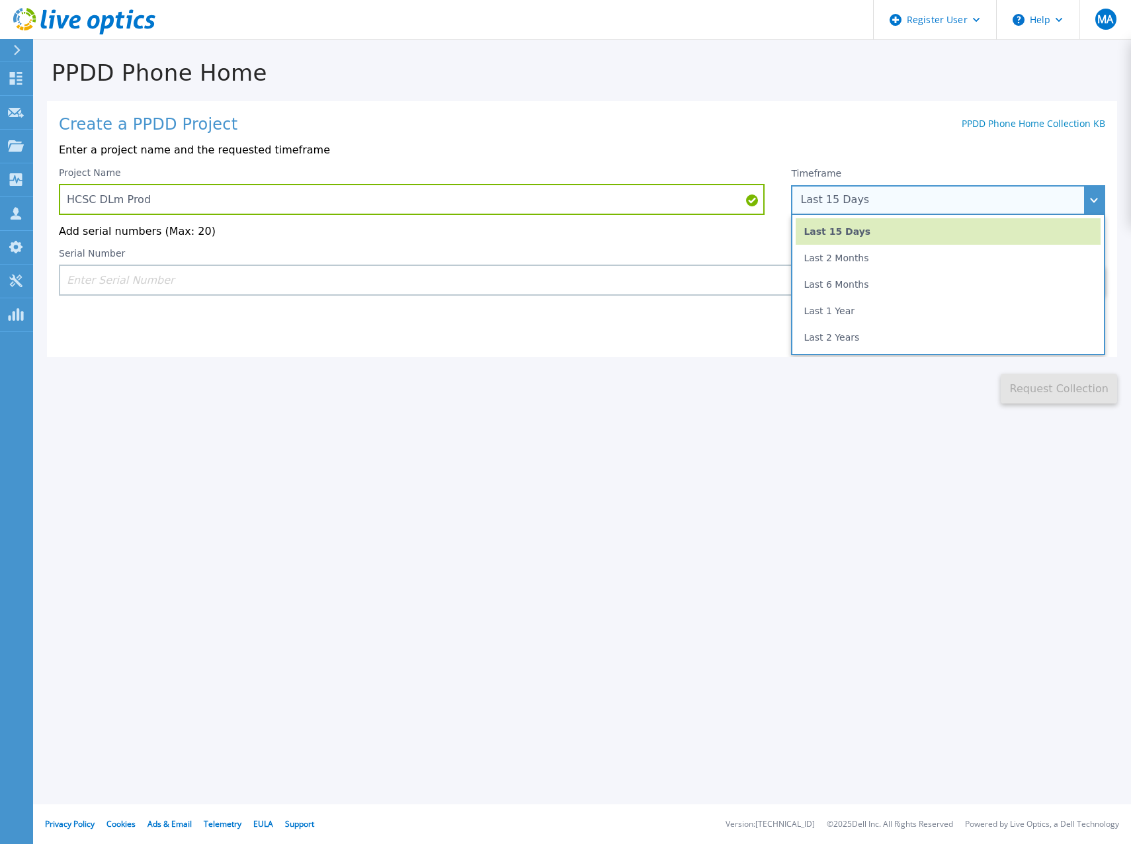
click at [857, 265] on li "Last 2 Months" at bounding box center [948, 258] width 305 height 26
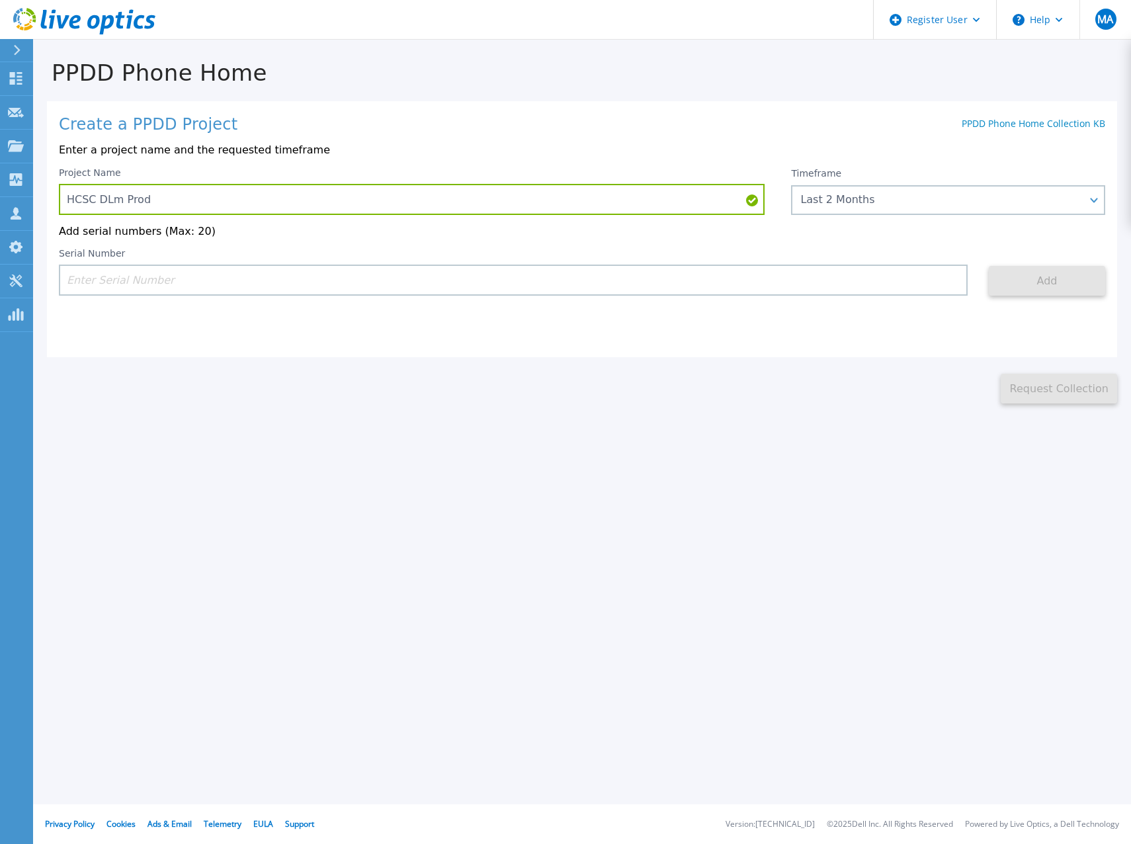
click at [133, 278] on input at bounding box center [513, 280] width 909 height 31
click at [269, 276] on input at bounding box center [513, 280] width 909 height 31
click at [260, 279] on input at bounding box center [513, 280] width 909 height 31
click at [101, 281] on input at bounding box center [513, 280] width 909 height 31
paste input "APM01203203182"
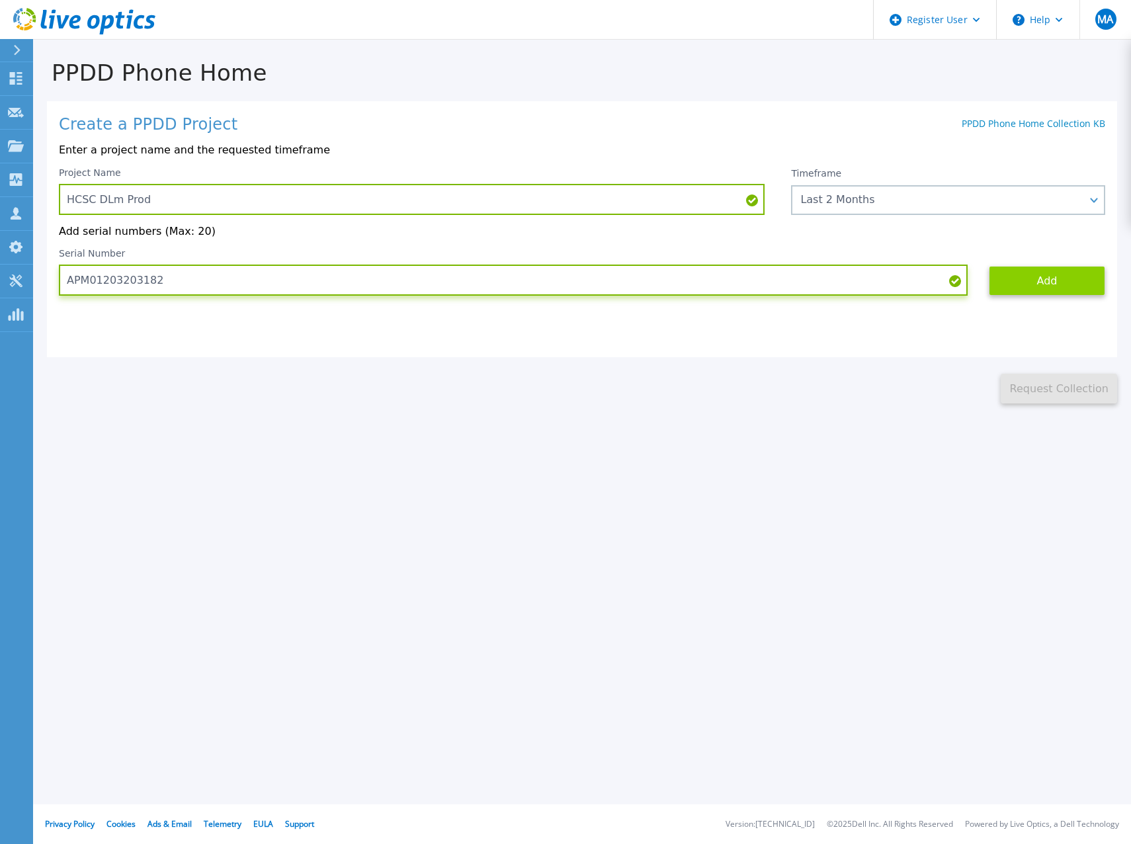
type input "APM01203203182"
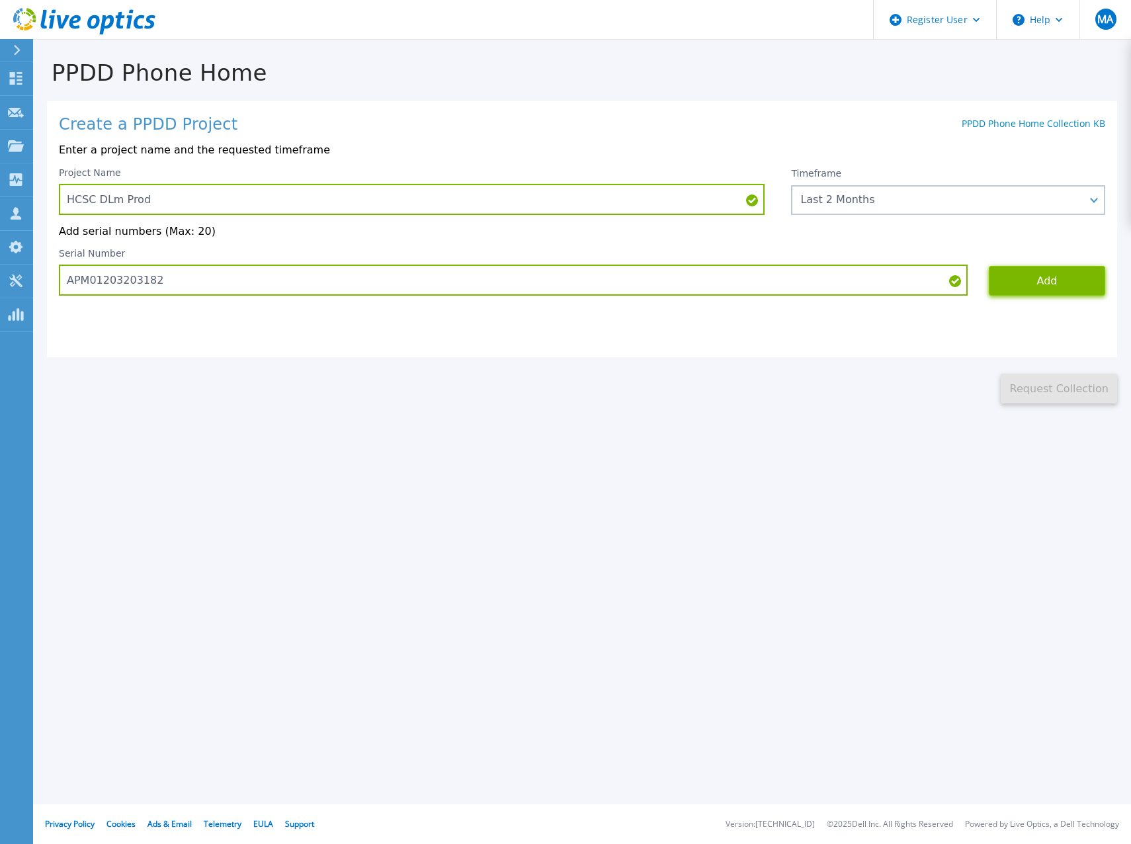
click at [1025, 274] on button "Add" at bounding box center [1047, 281] width 116 height 30
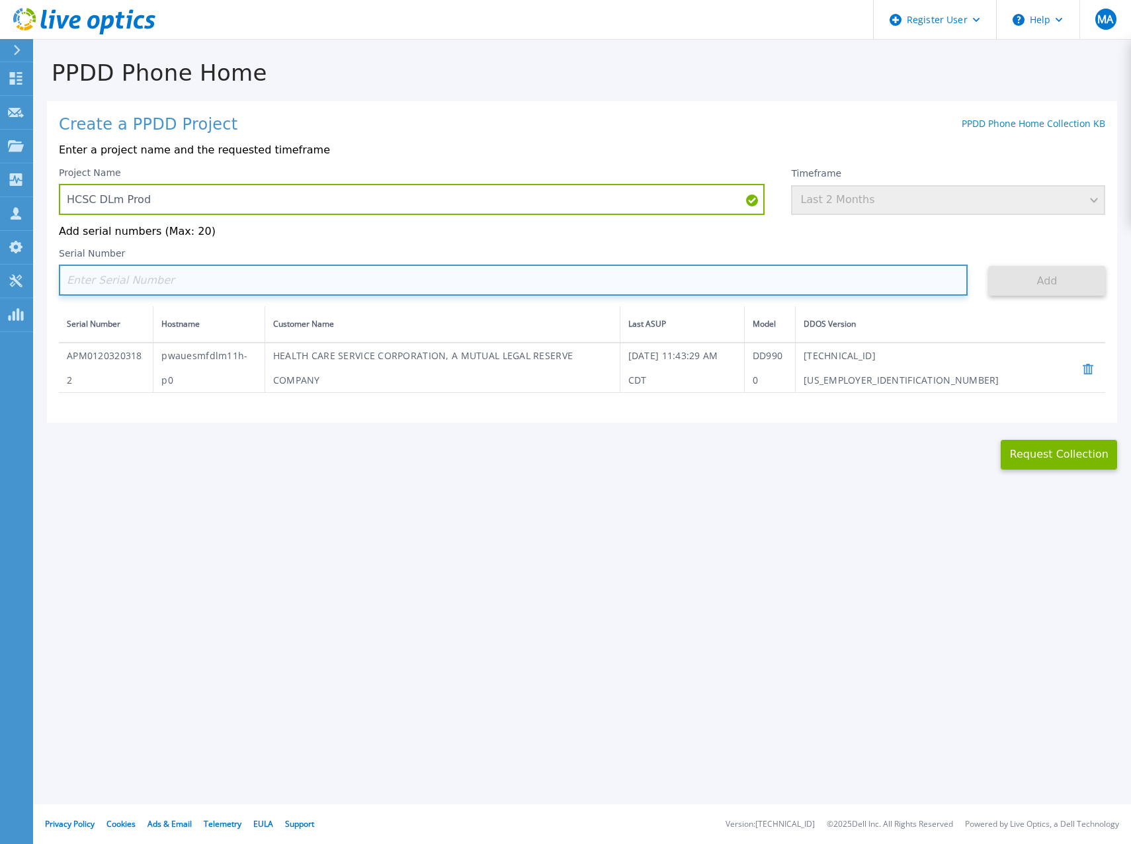
click at [105, 280] on input at bounding box center [513, 280] width 909 height 31
paste input "APM01203203186"
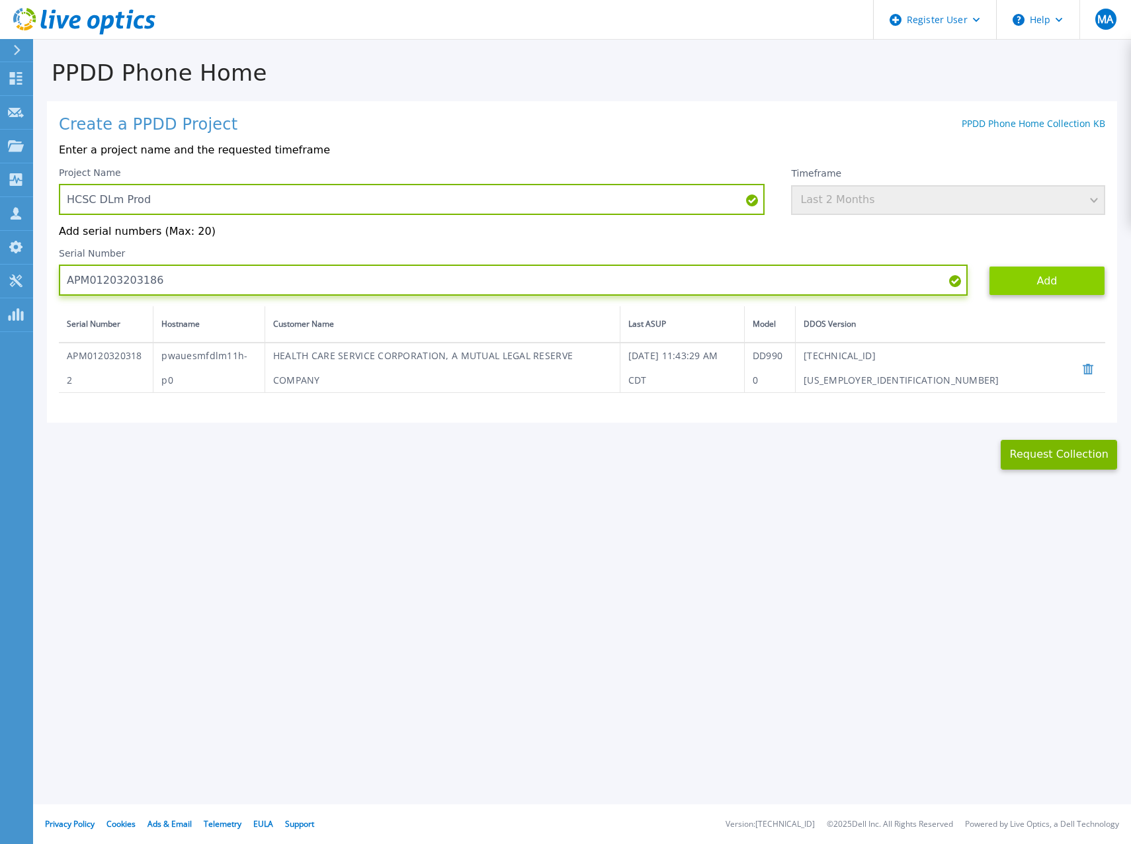
type input "APM01203203186"
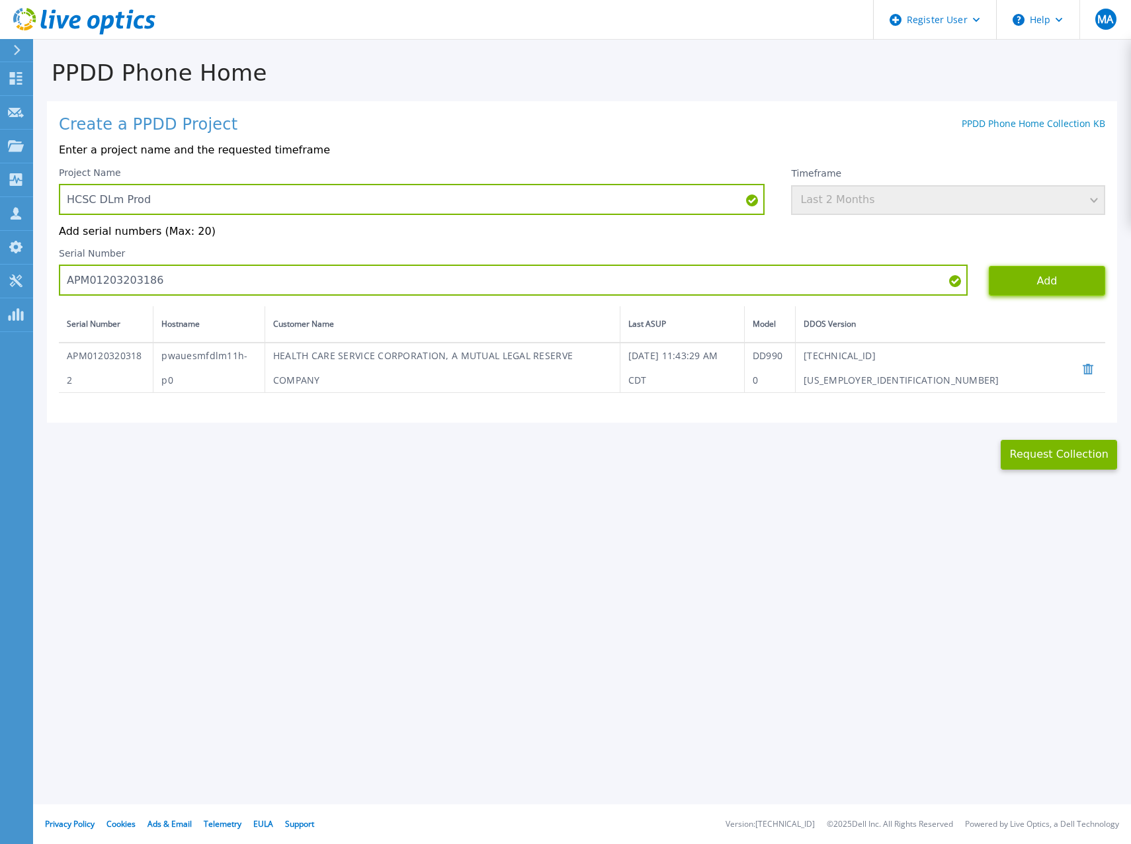
click at [1042, 277] on button "Add" at bounding box center [1047, 281] width 116 height 30
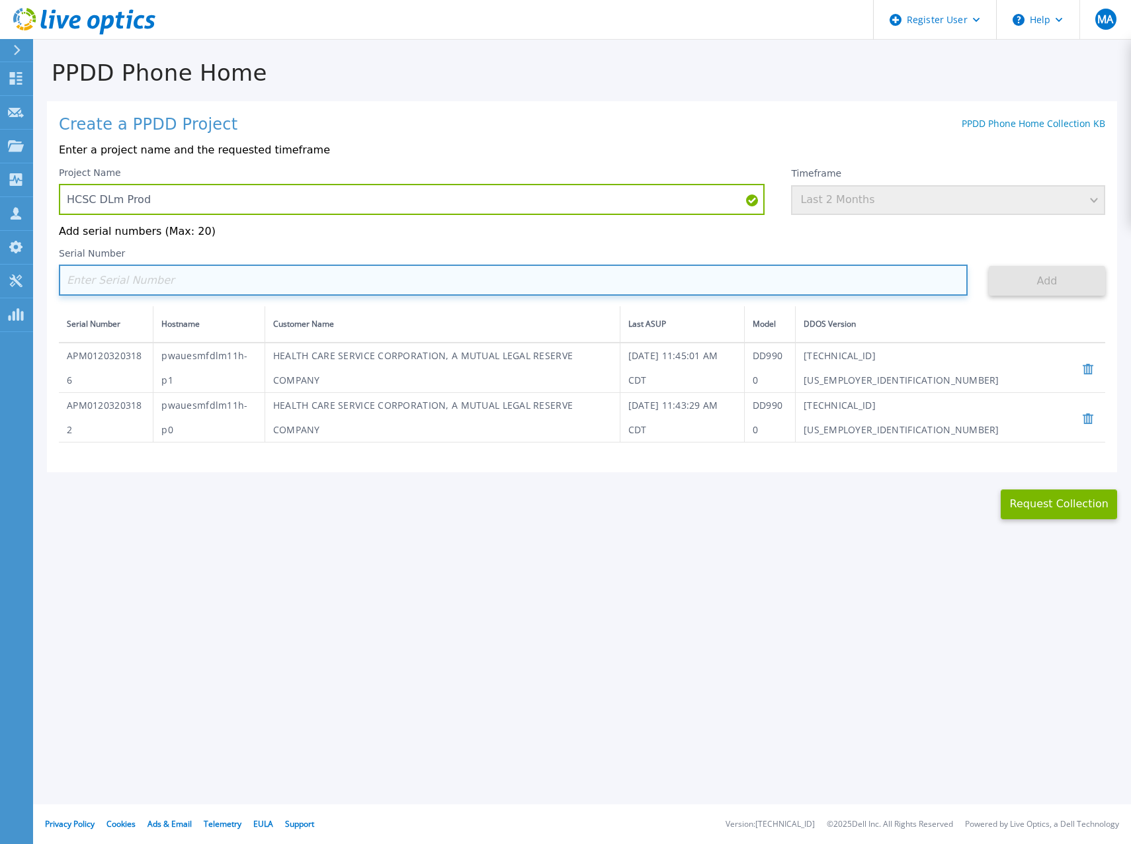
click at [122, 282] on input at bounding box center [513, 280] width 909 height 31
paste input "APM01203203183"
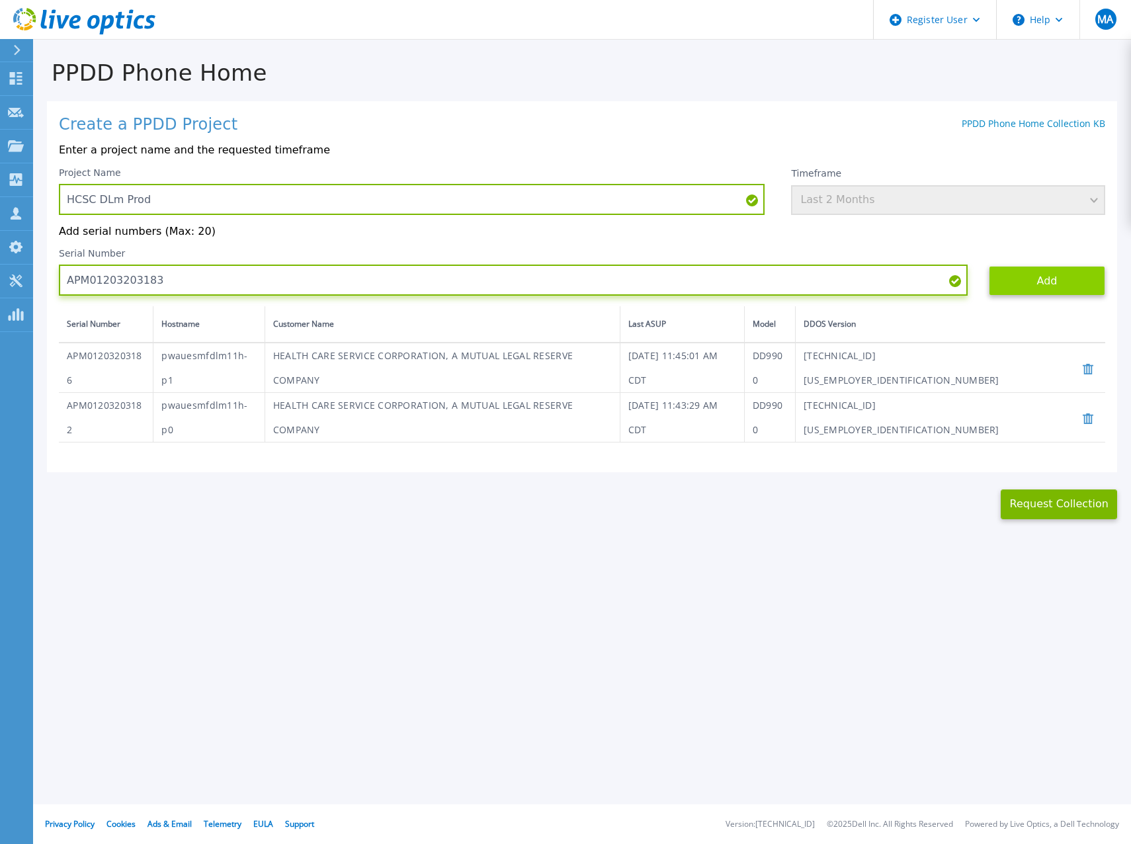
type input "APM01203203183"
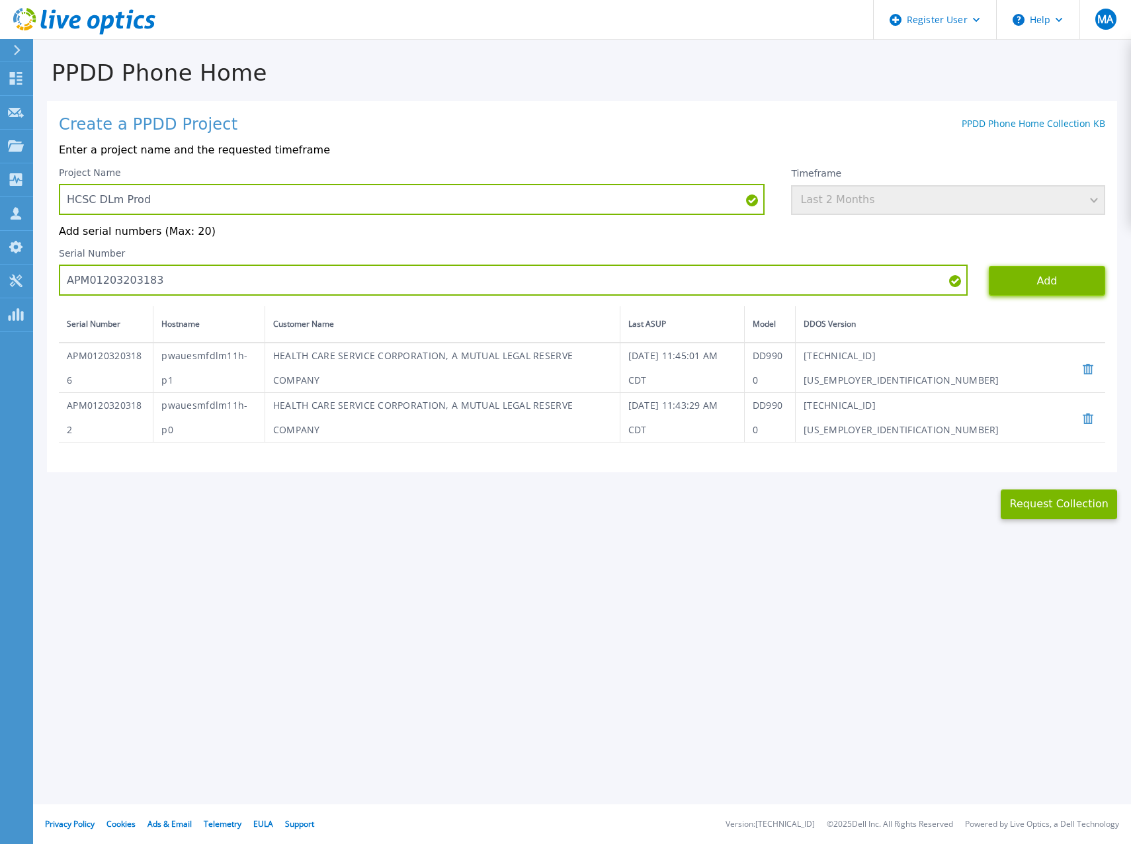
click at [1034, 281] on button "Add" at bounding box center [1047, 281] width 116 height 30
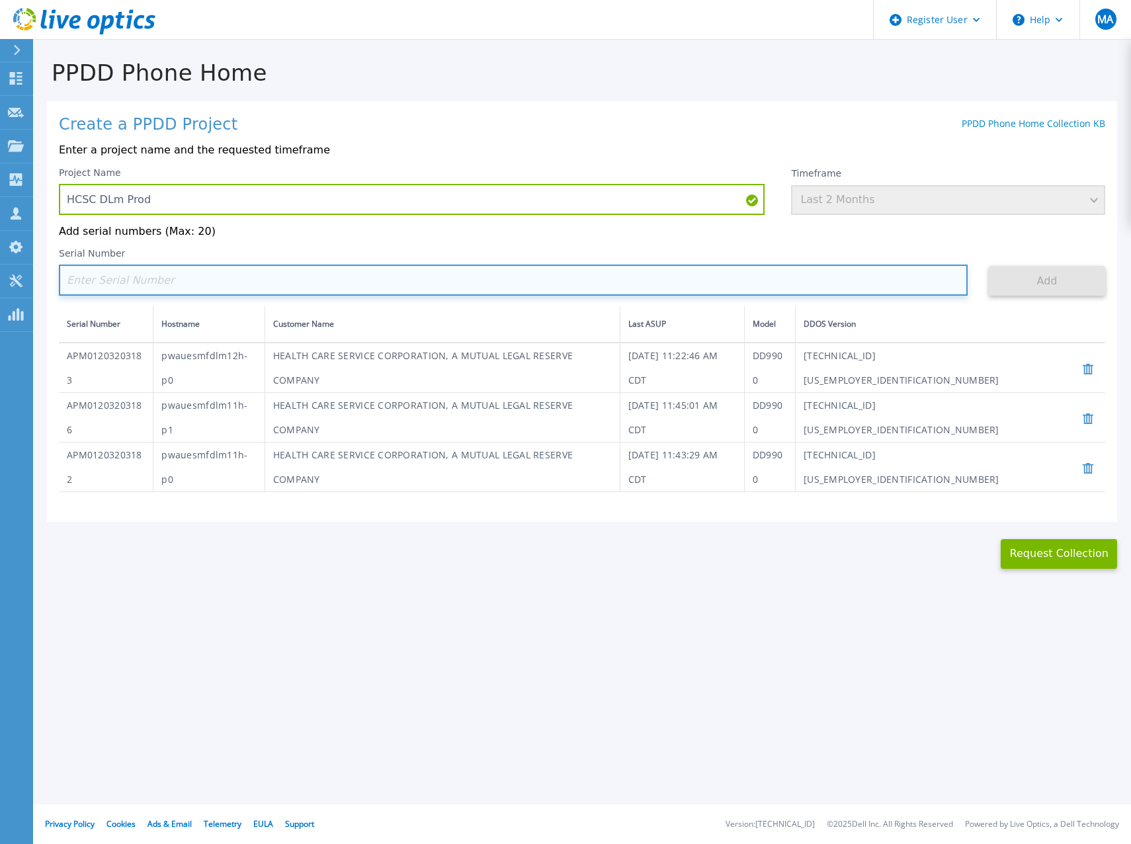
click at [133, 278] on input at bounding box center [513, 280] width 909 height 31
paste input "APM01203203187"
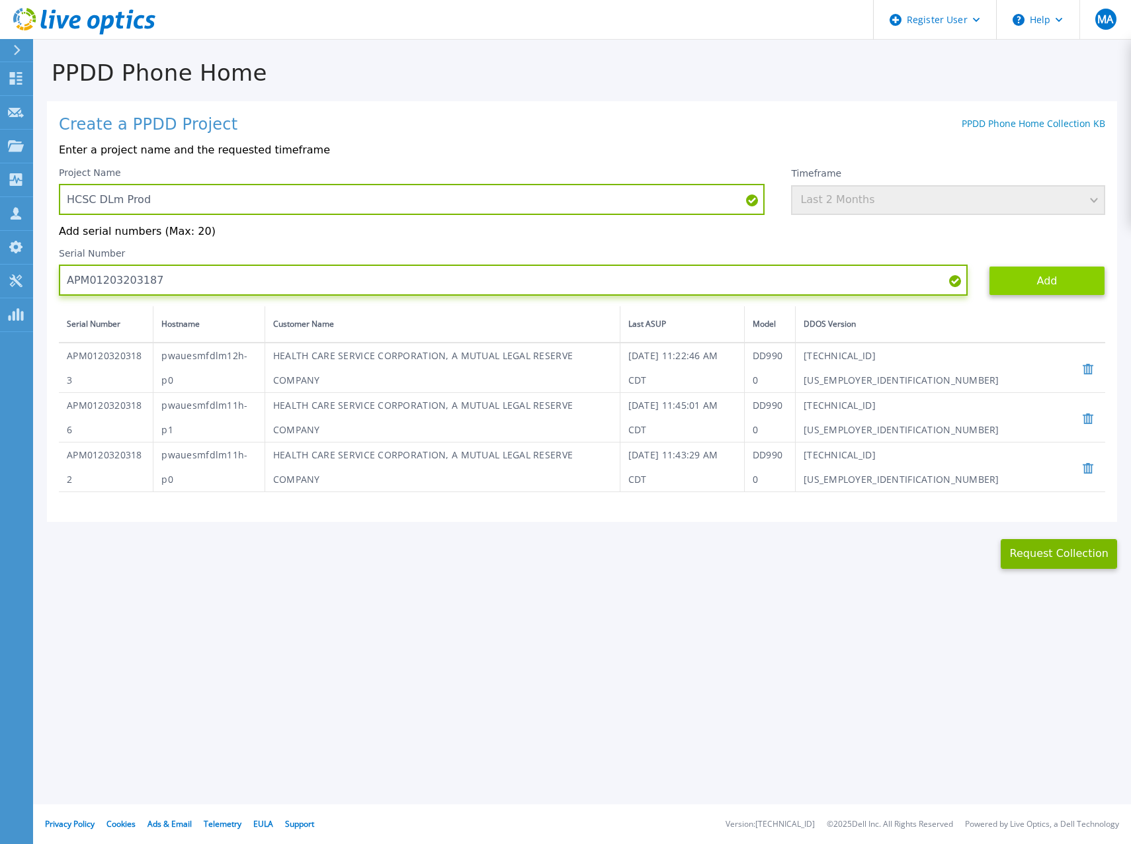
type input "APM01203203187"
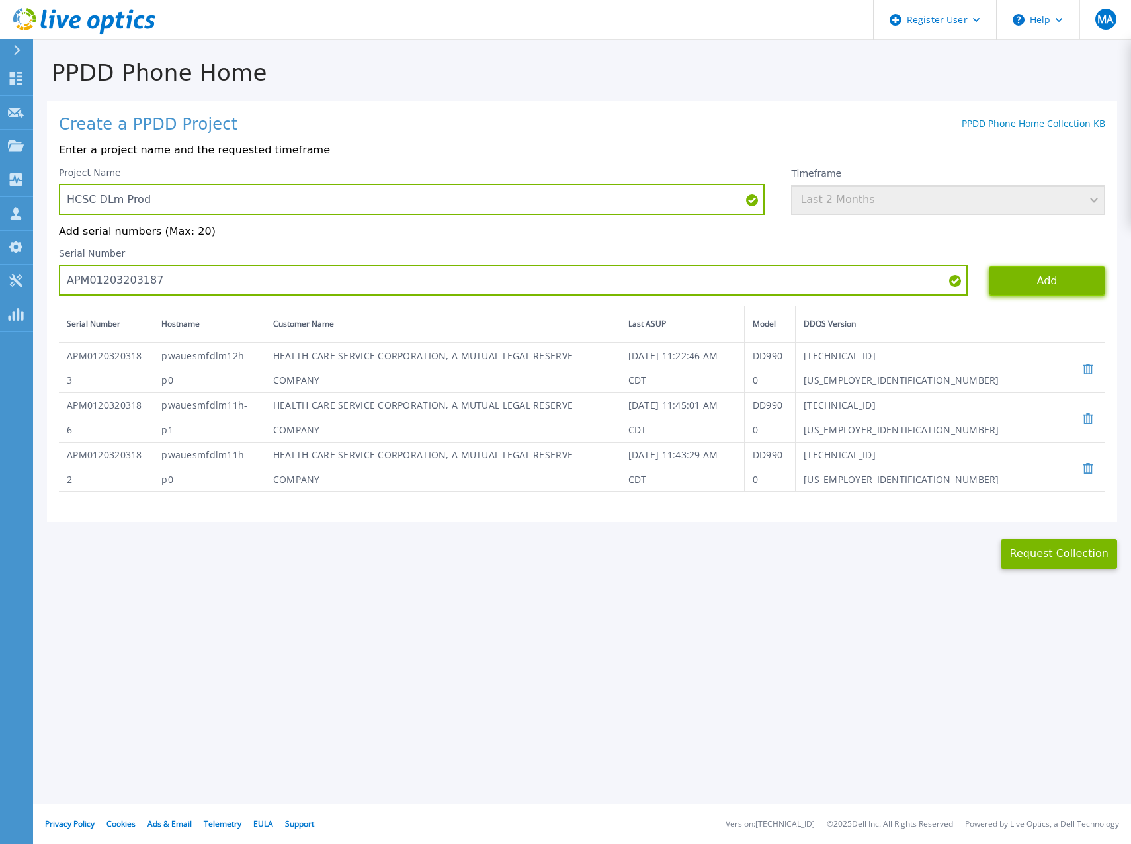
click at [1068, 280] on button "Add" at bounding box center [1047, 281] width 116 height 30
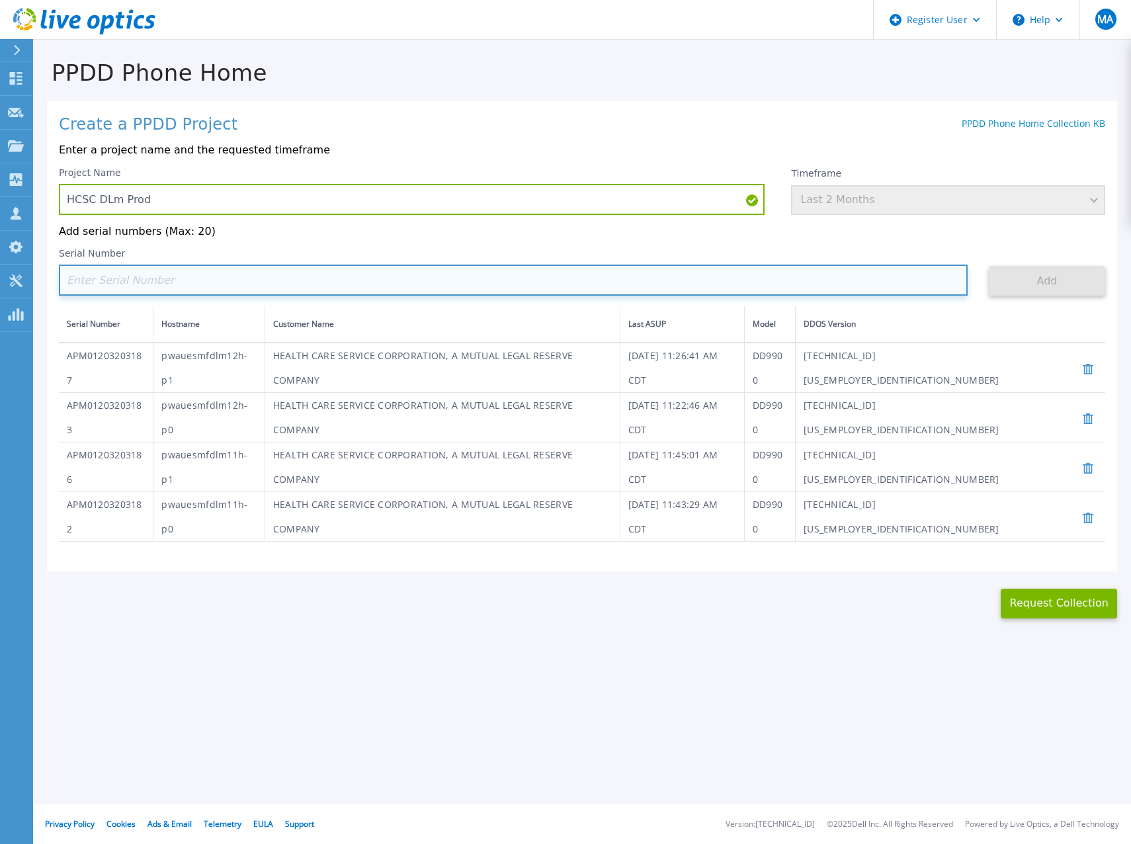
click at [207, 278] on input at bounding box center [513, 280] width 909 height 31
paste input "APM01203203184"
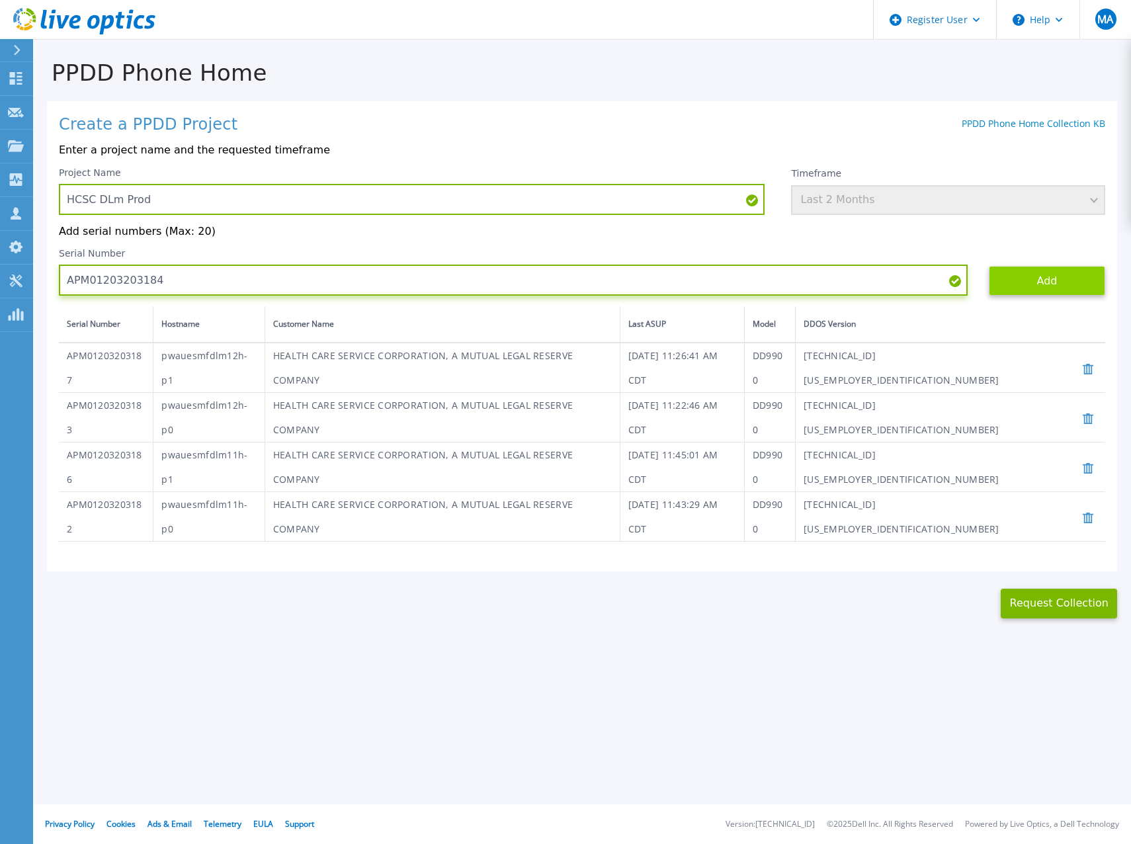
type input "APM01203203184"
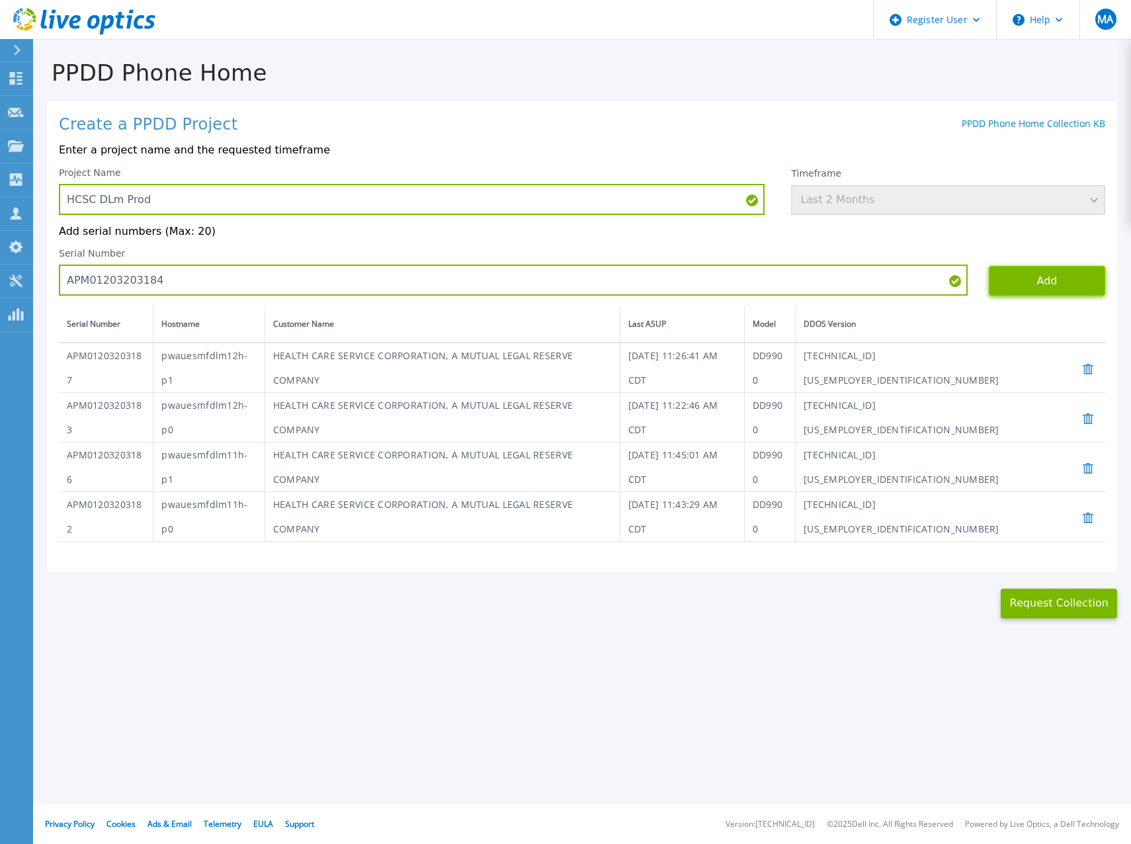
click at [1034, 282] on button "Add" at bounding box center [1047, 281] width 116 height 30
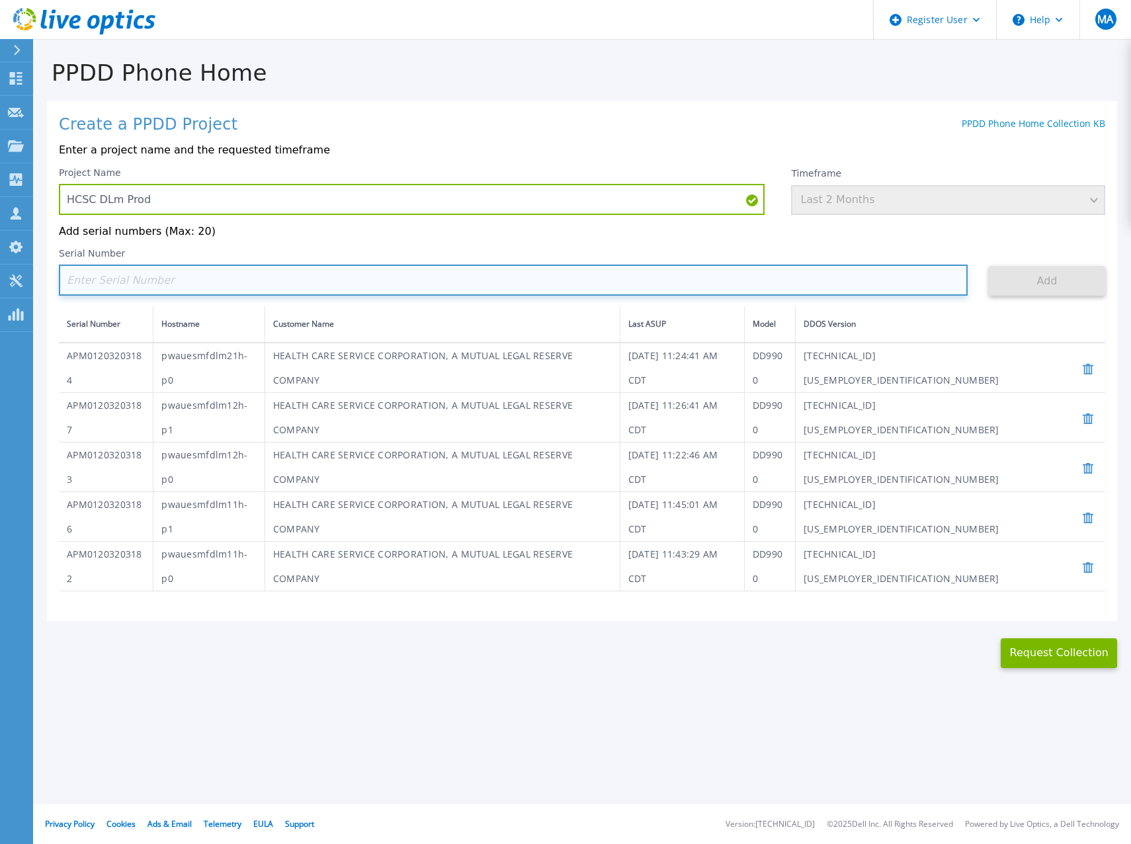
click at [153, 280] on input at bounding box center [513, 280] width 909 height 31
paste input "APM01203203188"
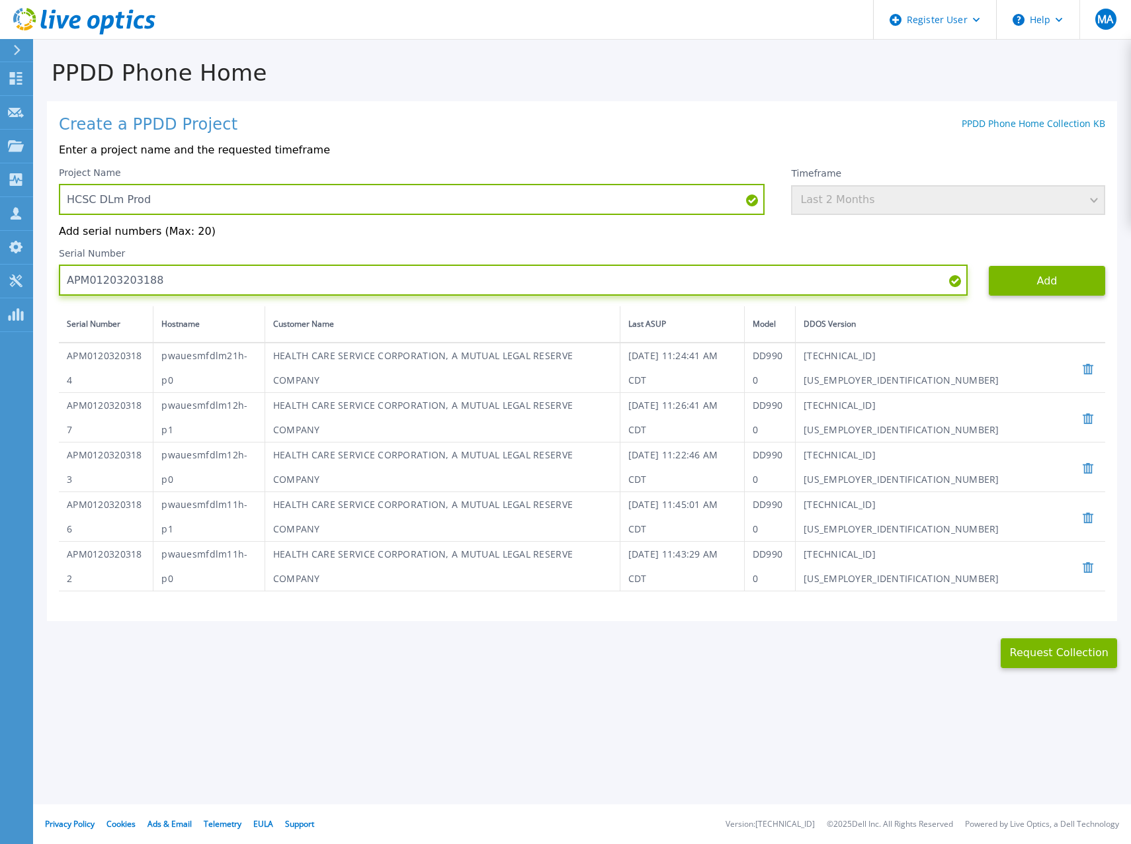
type input "APM01203203188"
click at [1069, 277] on button "Add" at bounding box center [1047, 281] width 116 height 30
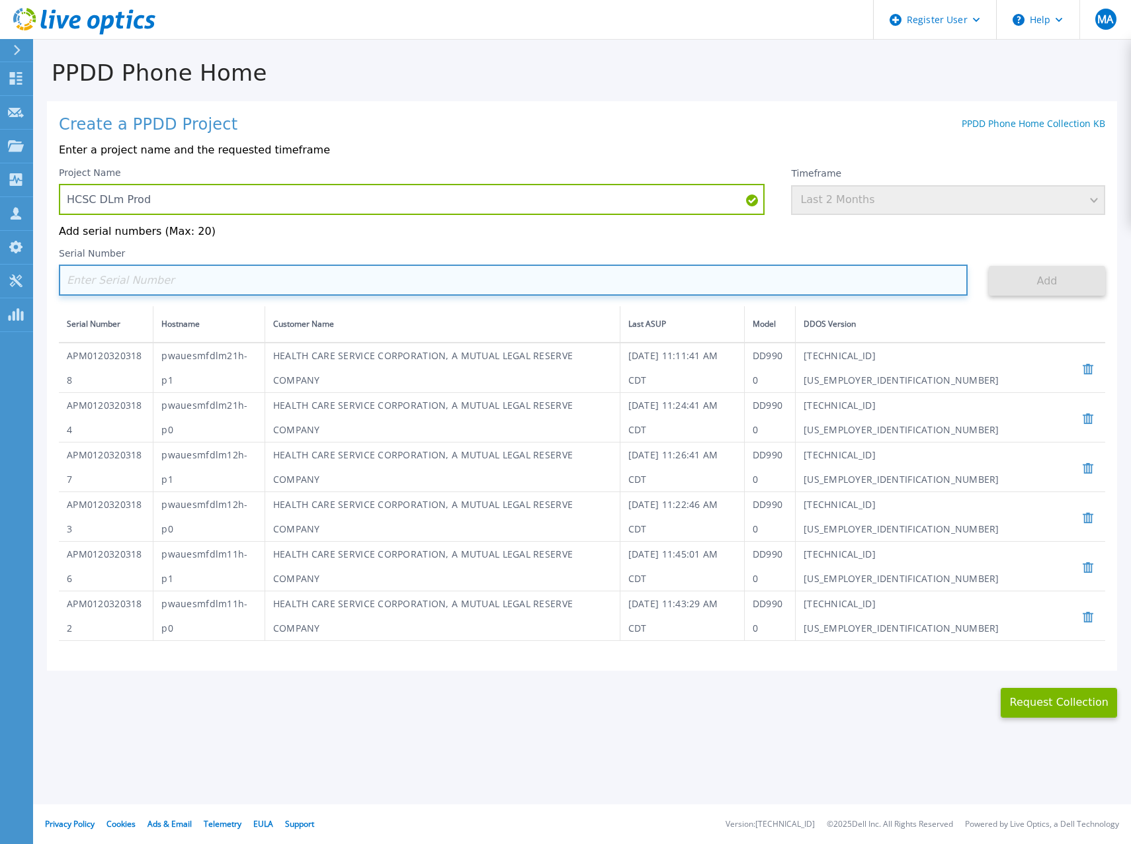
click at [104, 281] on input at bounding box center [513, 280] width 909 height 31
paste input "APM01203203185"
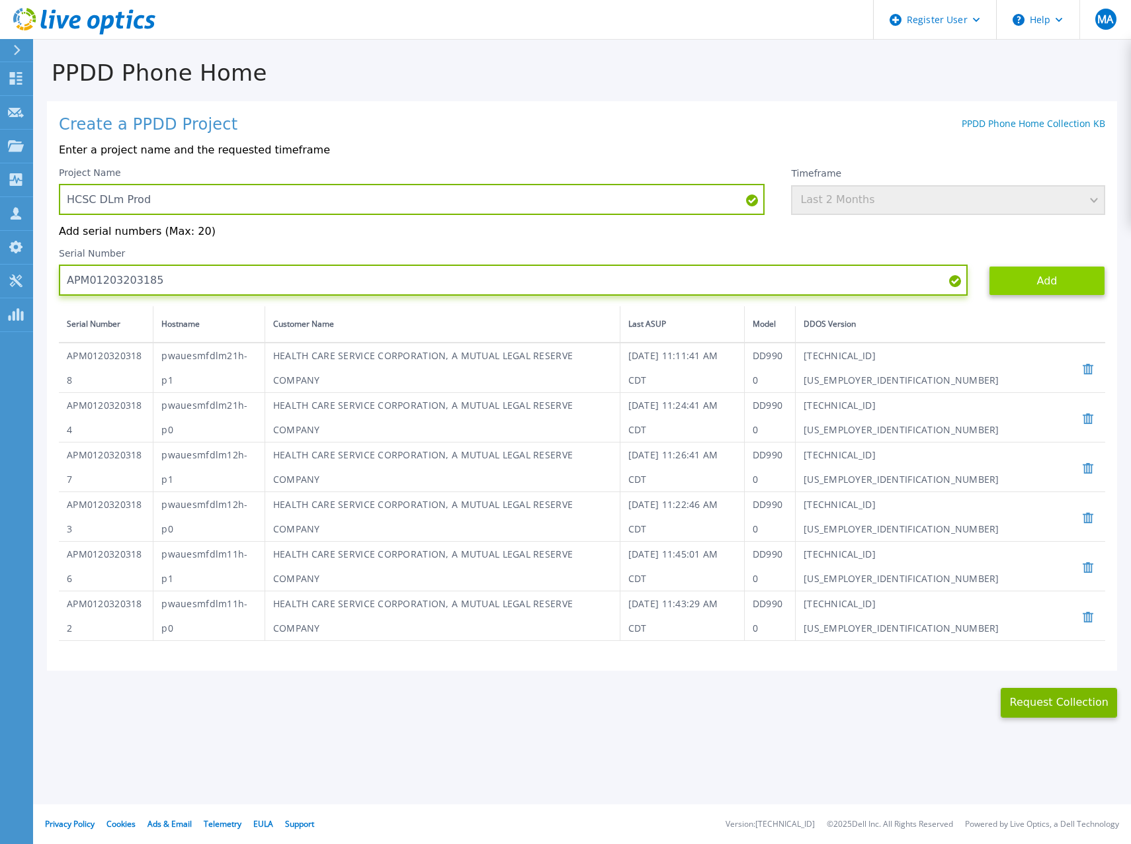
type input "APM01203203185"
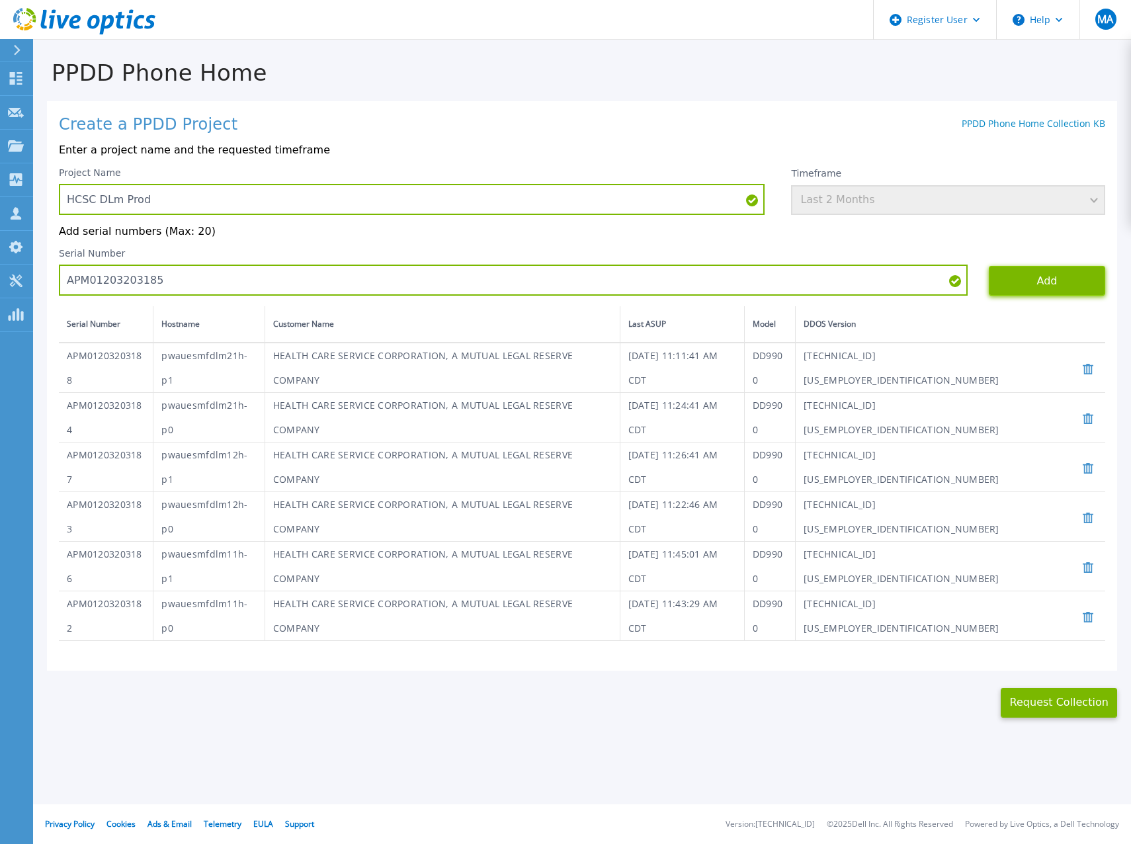
click at [1054, 285] on button "Add" at bounding box center [1047, 281] width 116 height 30
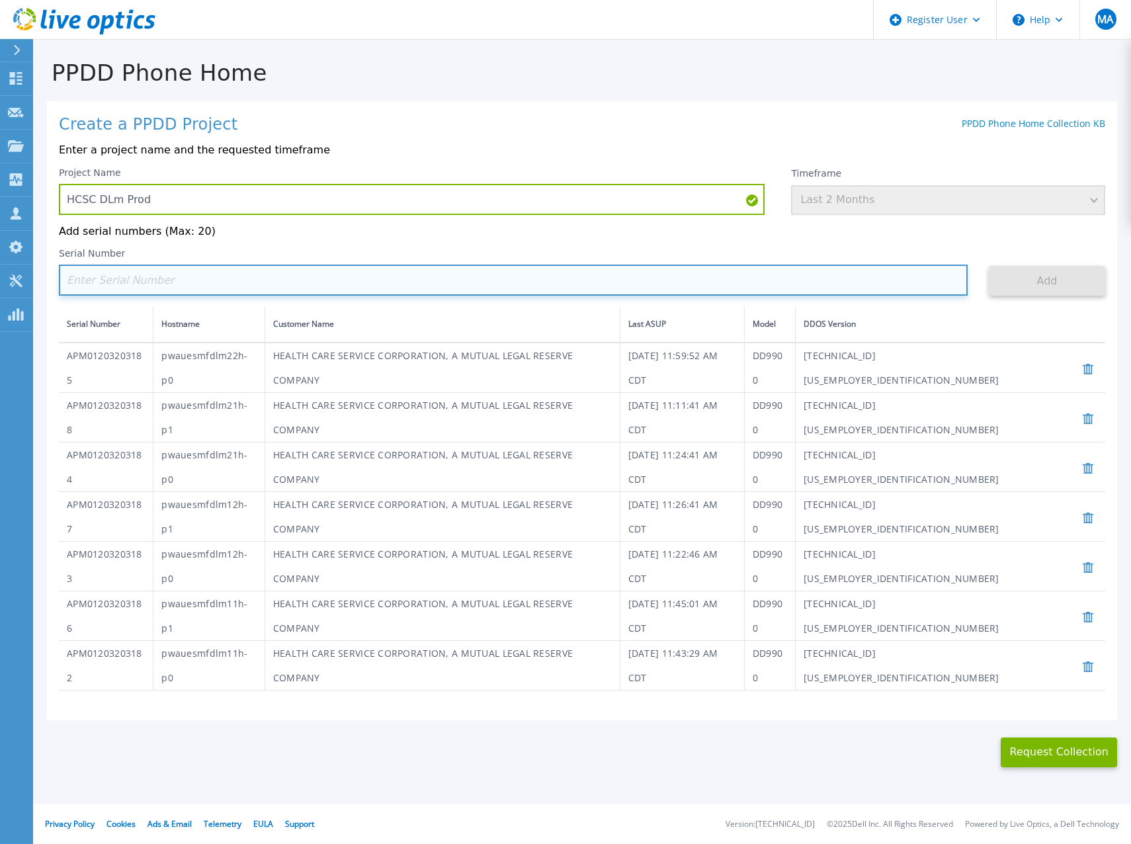
click at [132, 283] on input at bounding box center [513, 280] width 909 height 31
paste input "APM01203203189"
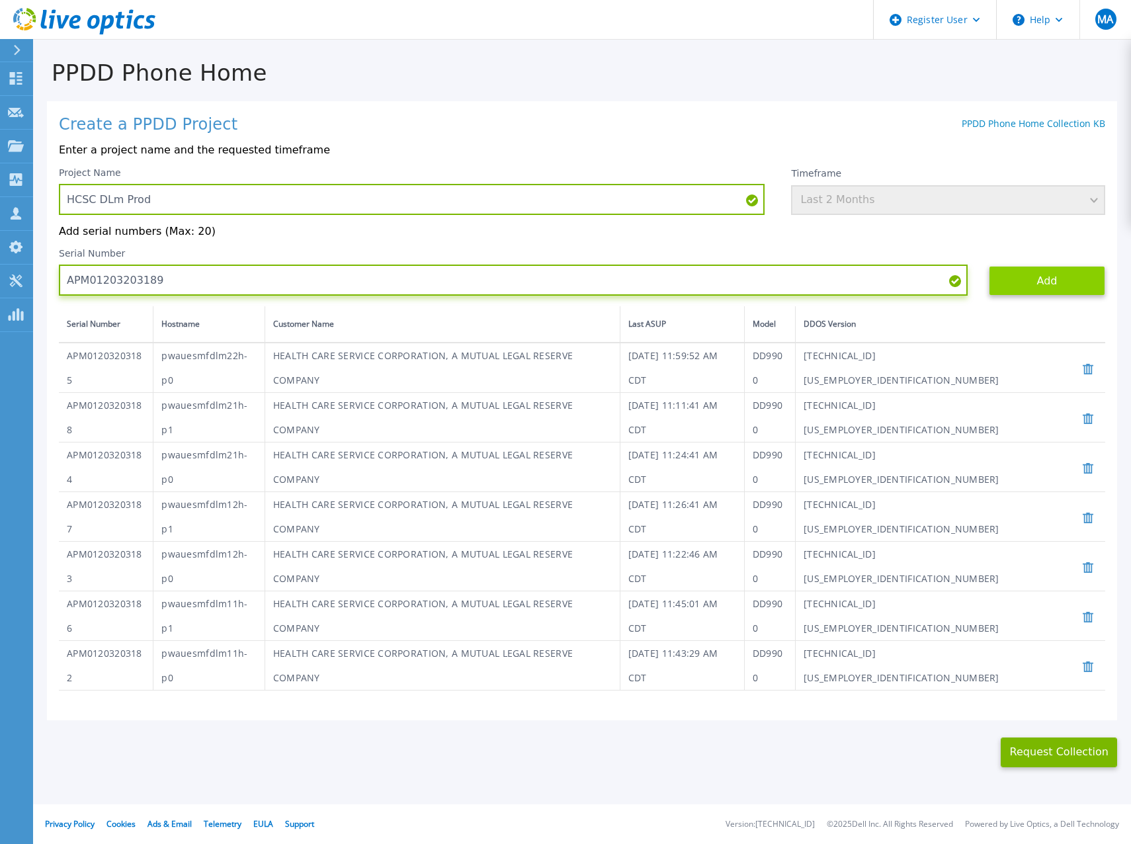
type input "APM01203203189"
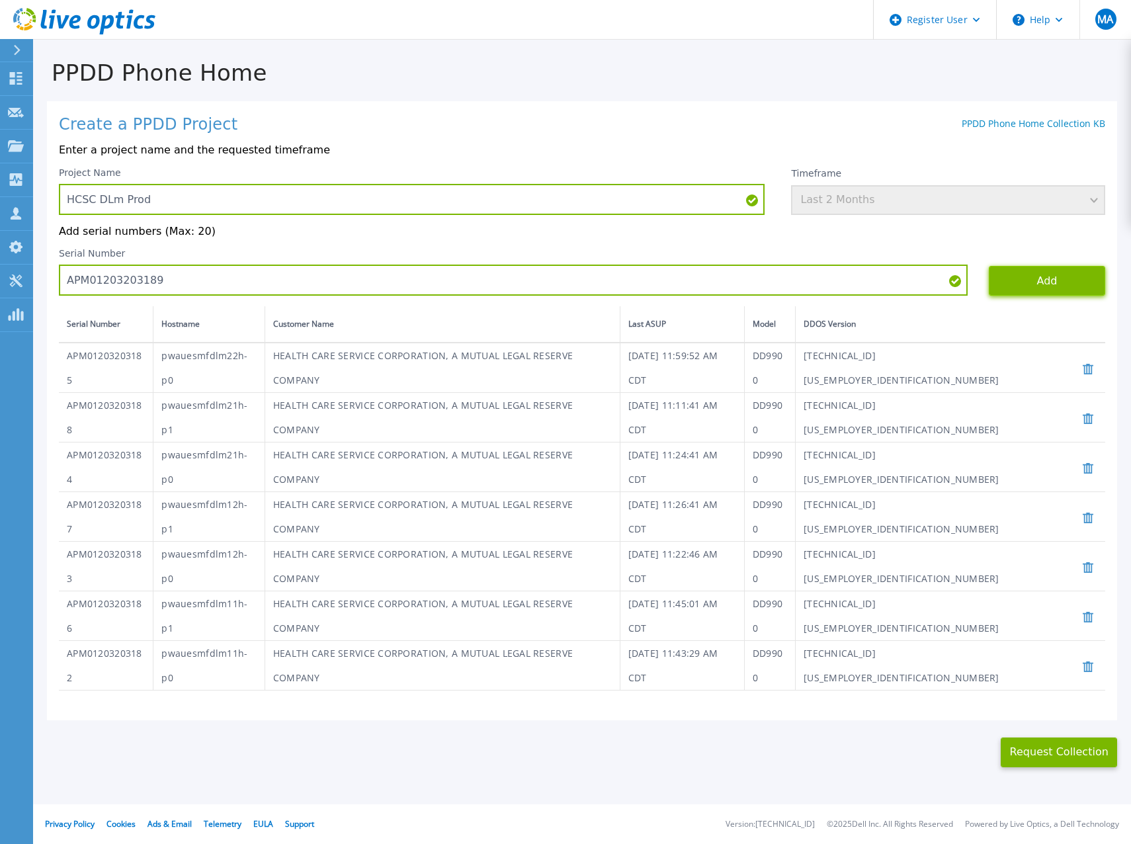
click at [1017, 274] on button "Add" at bounding box center [1047, 281] width 116 height 30
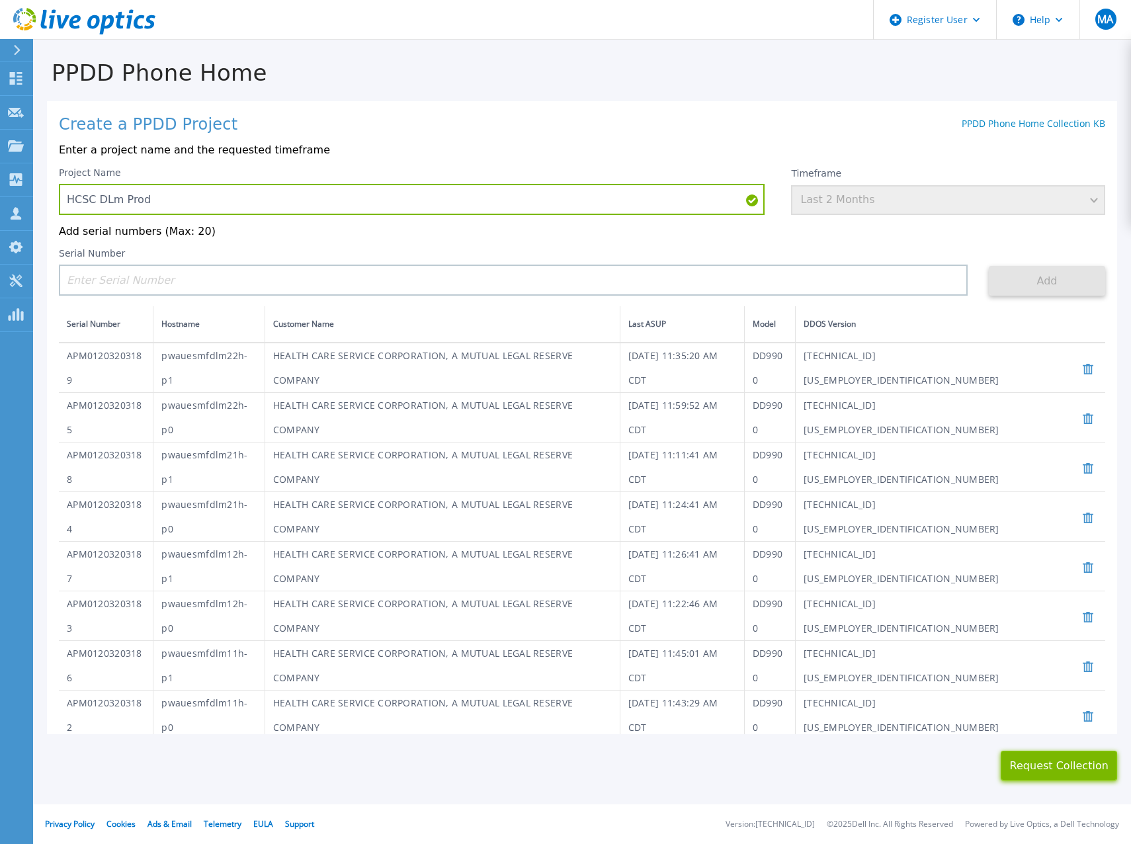
click at [1046, 751] on button "Request Collection" at bounding box center [1059, 766] width 116 height 30
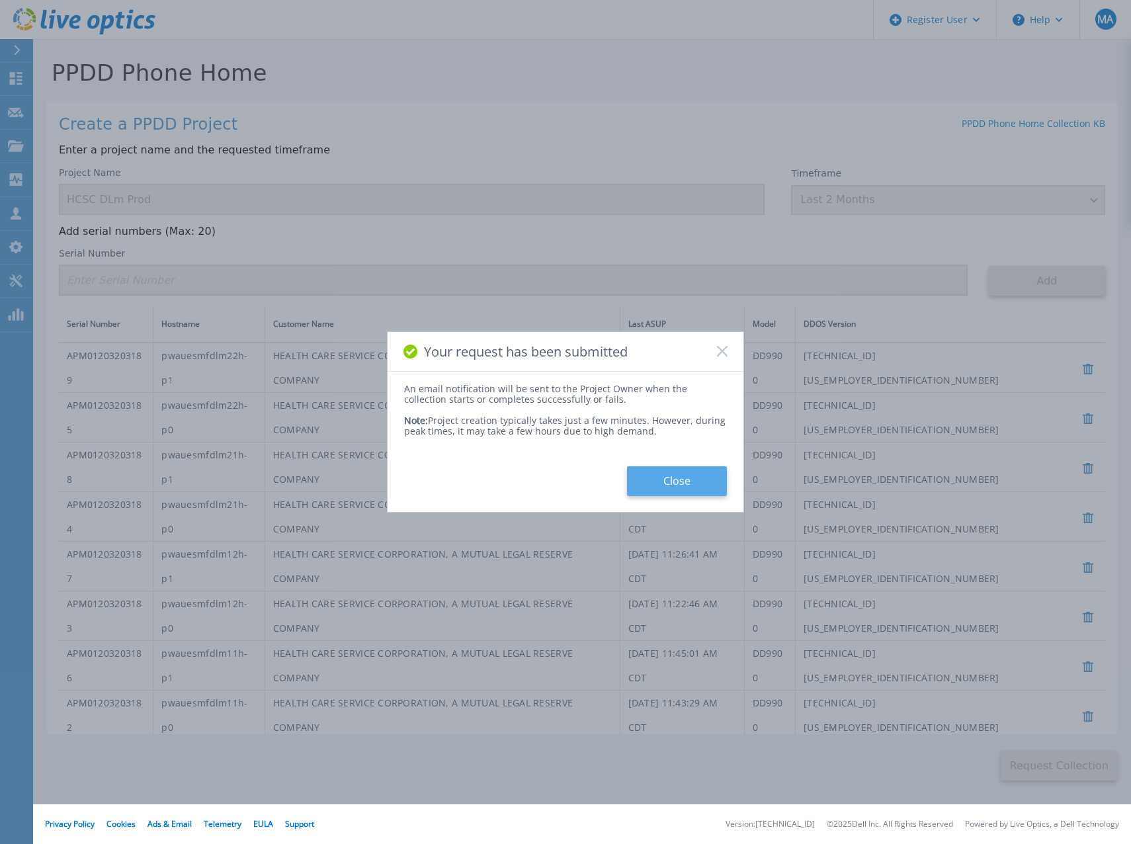
click at [702, 481] on button "Close" at bounding box center [677, 481] width 100 height 30
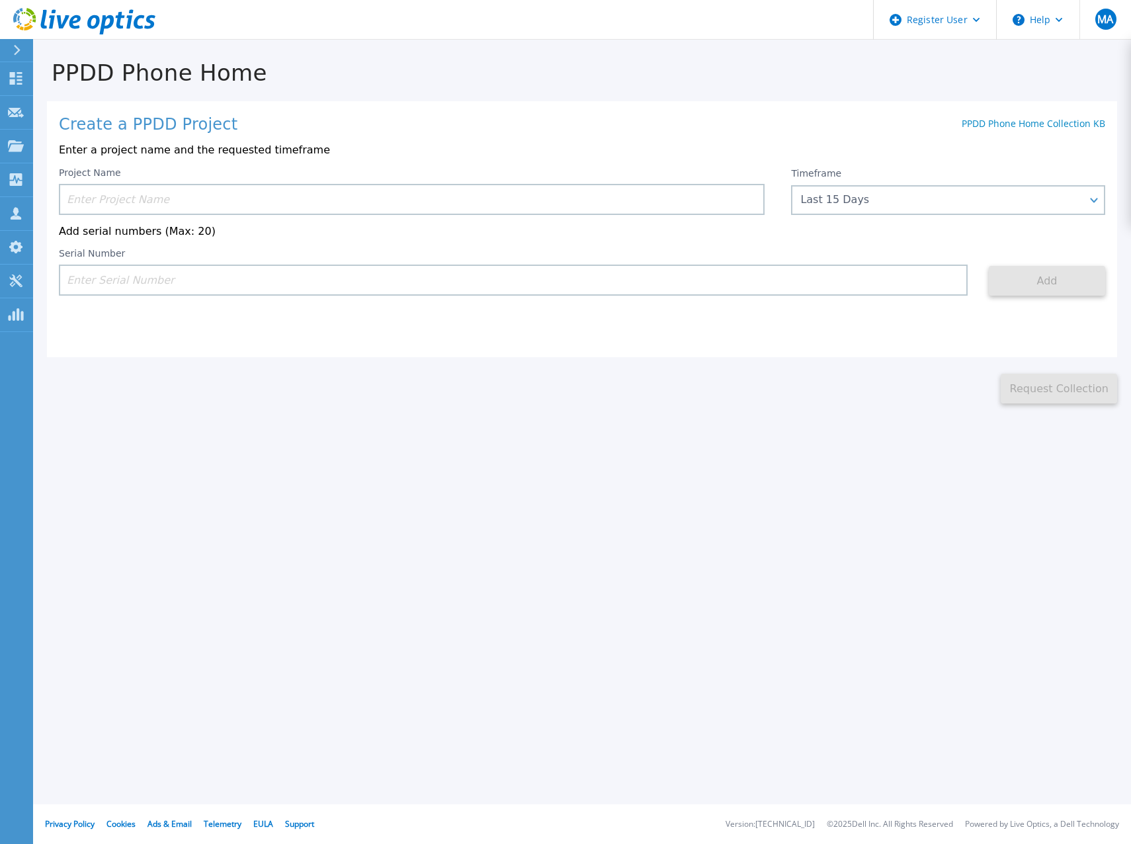
click at [71, 20] on icon at bounding box center [74, 22] width 11 height 14
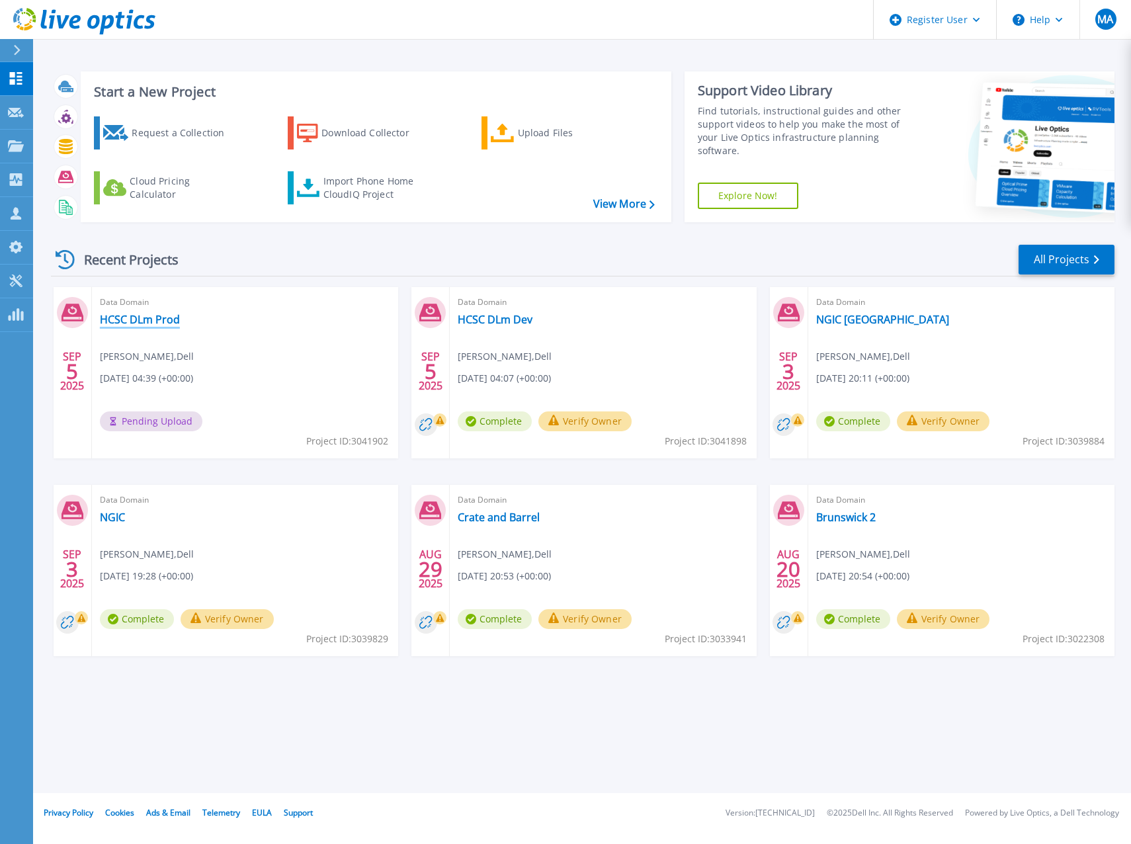
click at [130, 321] on link "HCSC DLm Prod" at bounding box center [140, 319] width 80 height 13
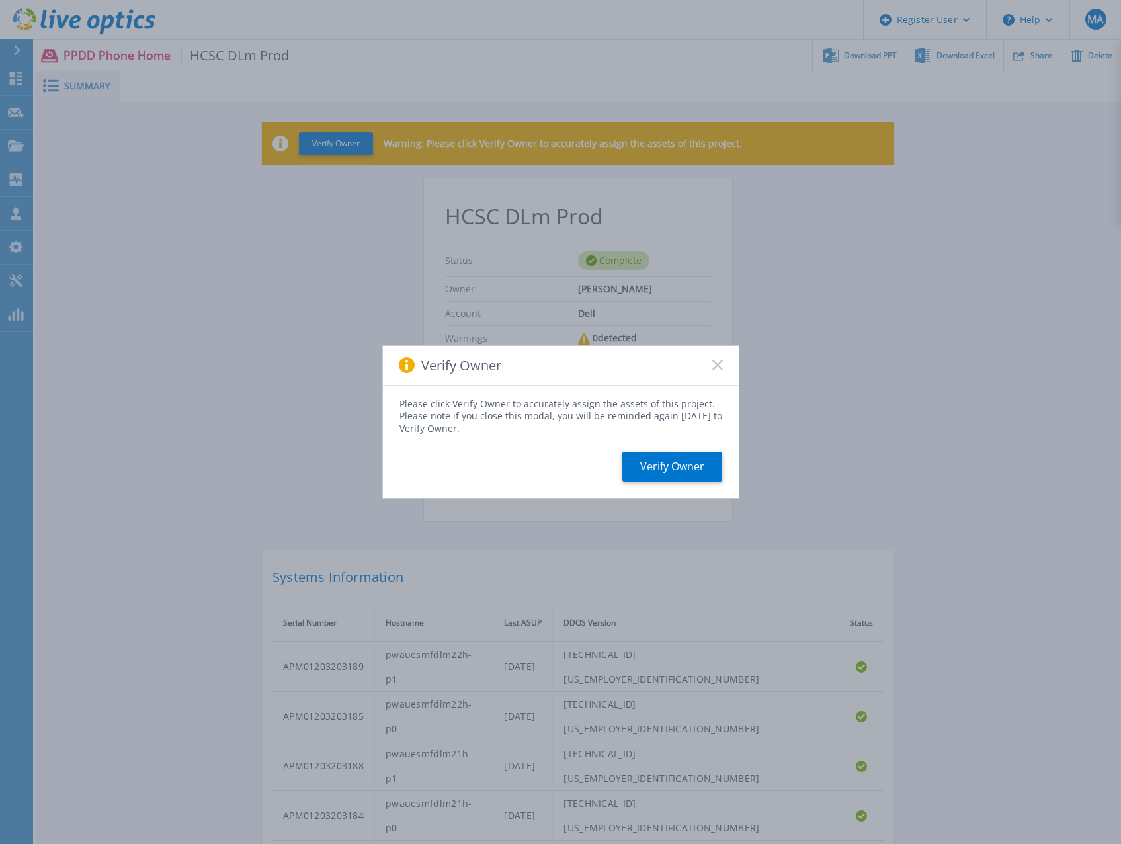
click at [717, 366] on rect at bounding box center [717, 365] width 11 height 11
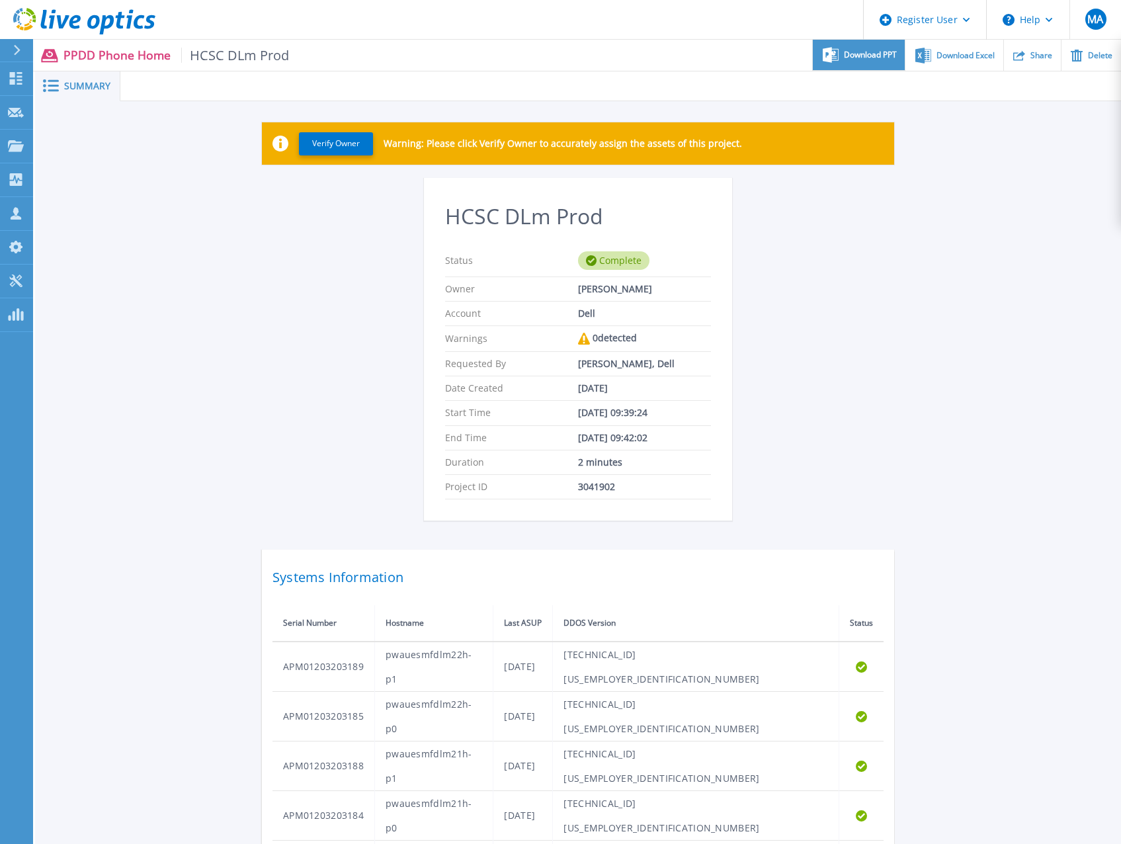
click at [860, 64] on div "Download PPT" at bounding box center [859, 55] width 92 height 31
